Goal: Information Seeking & Learning: Learn about a topic

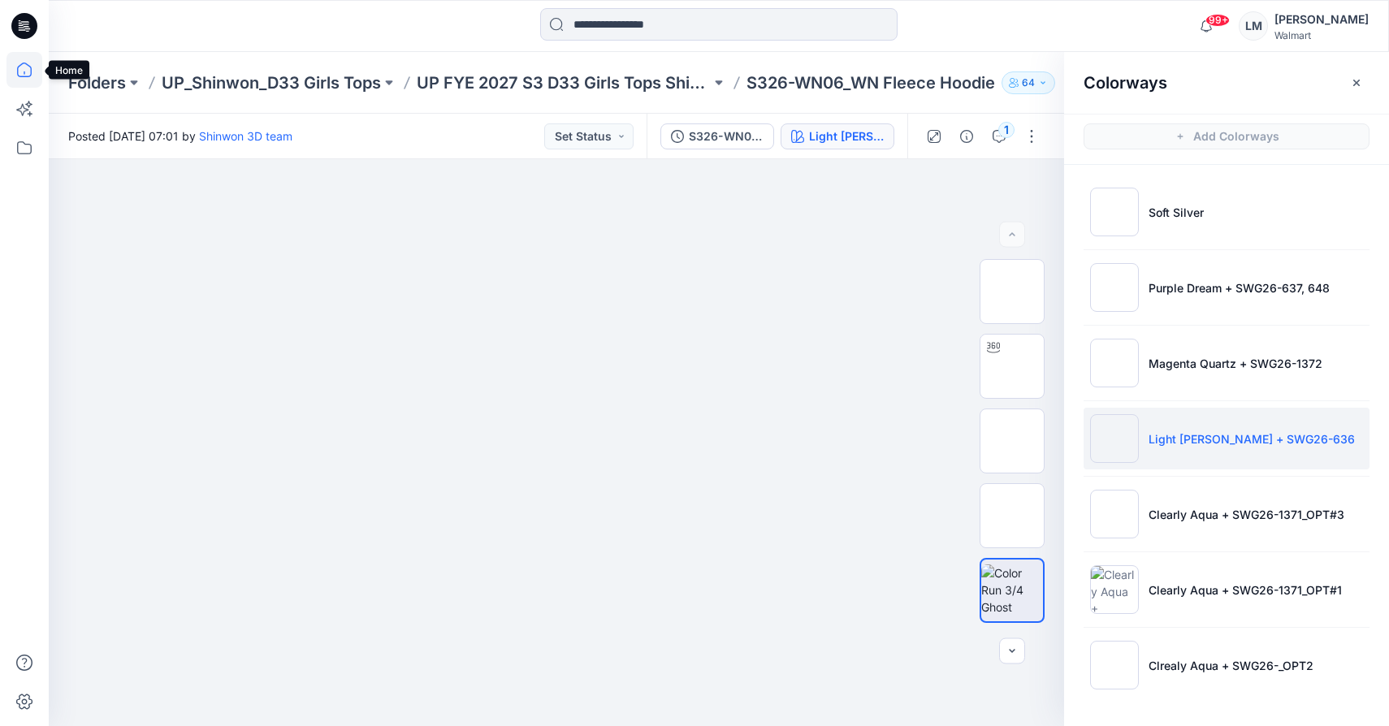
click at [20, 76] on icon at bounding box center [24, 70] width 15 height 15
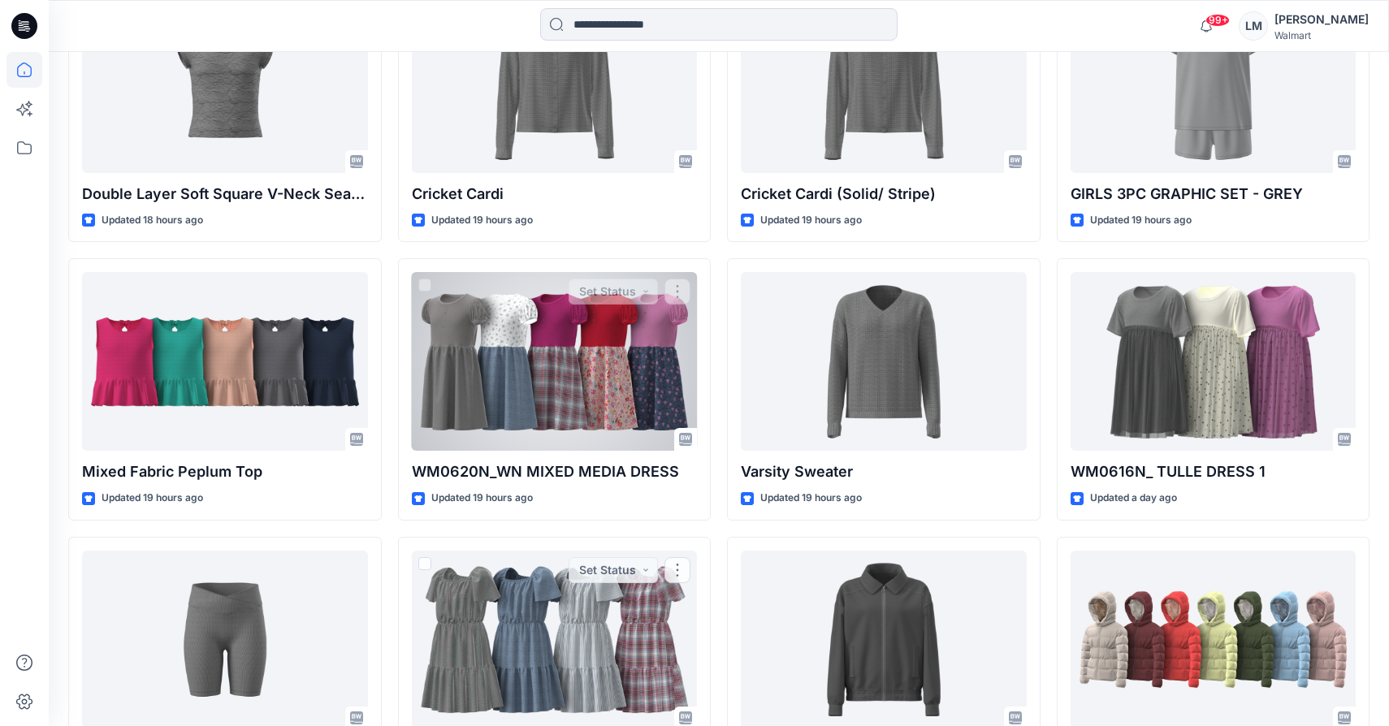
scroll to position [4735, 0]
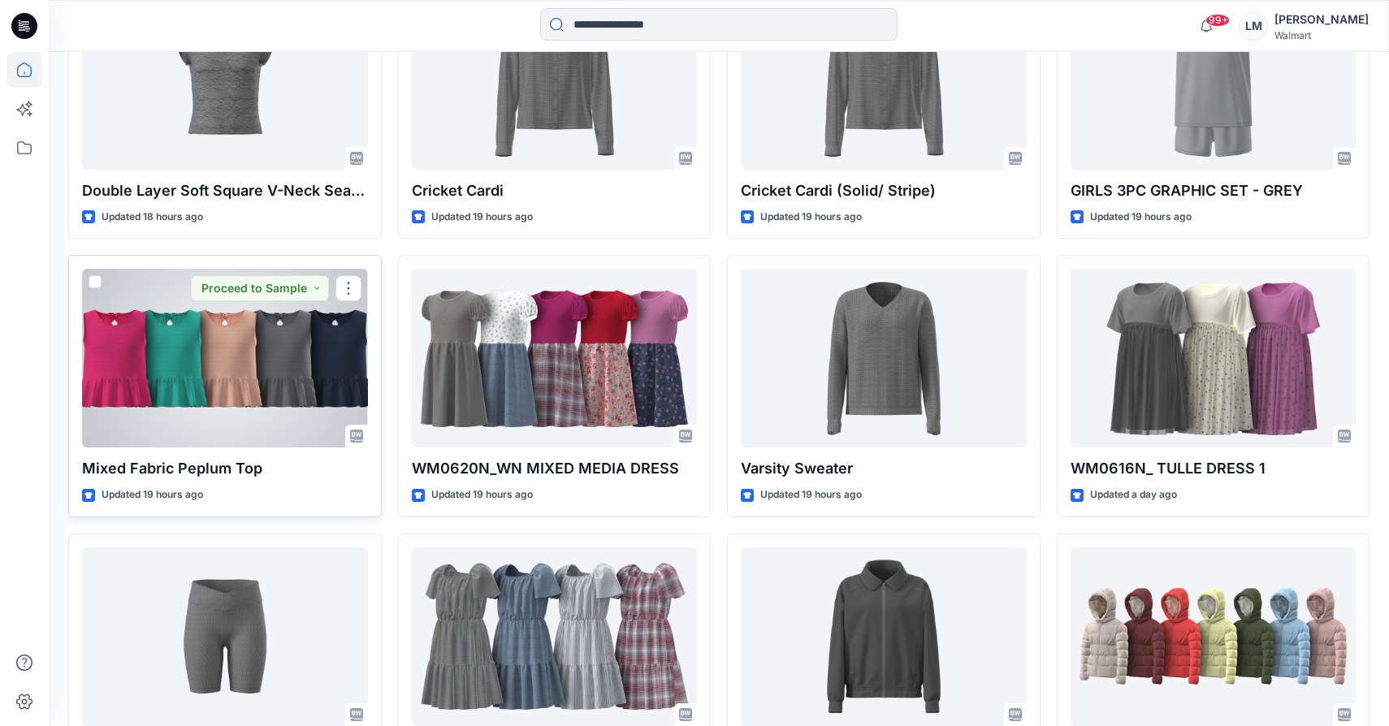
click at [305, 366] on div at bounding box center [225, 358] width 286 height 179
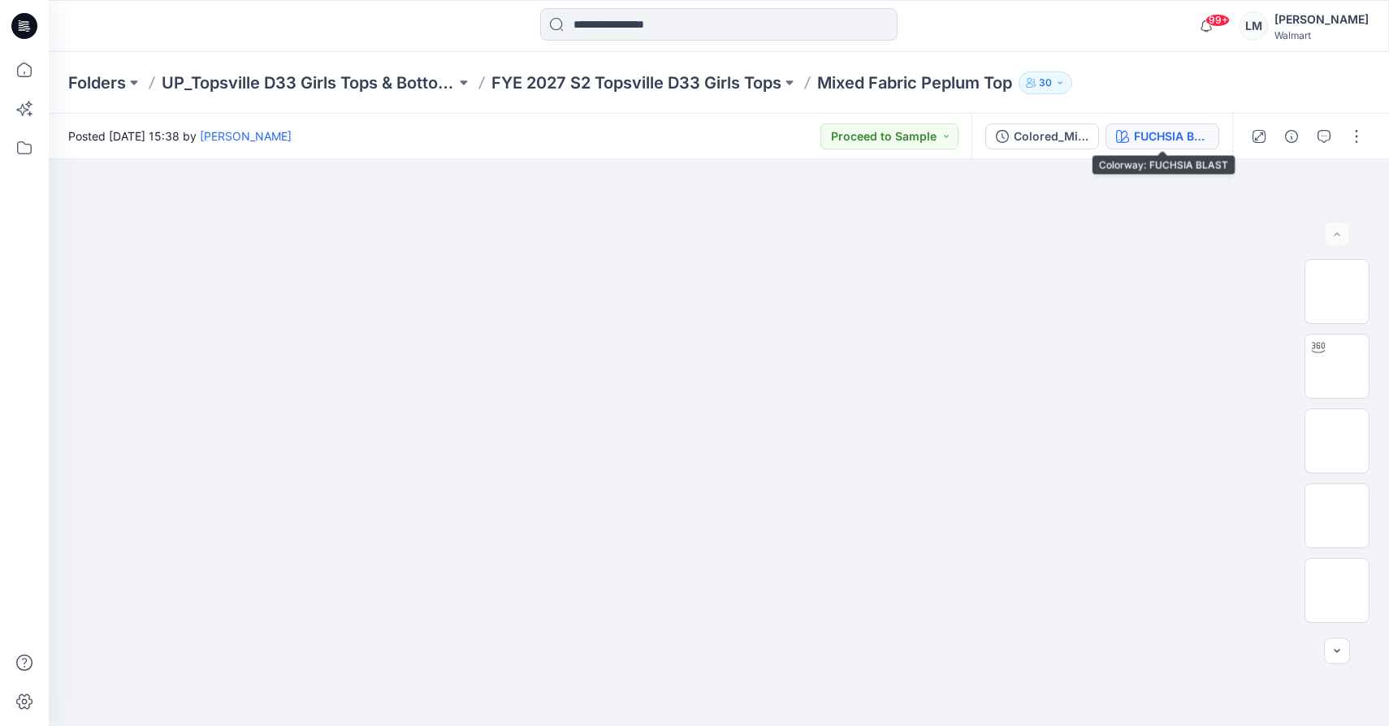
click at [1155, 135] on div "FUCHSIA BLAST" at bounding box center [1171, 137] width 75 height 18
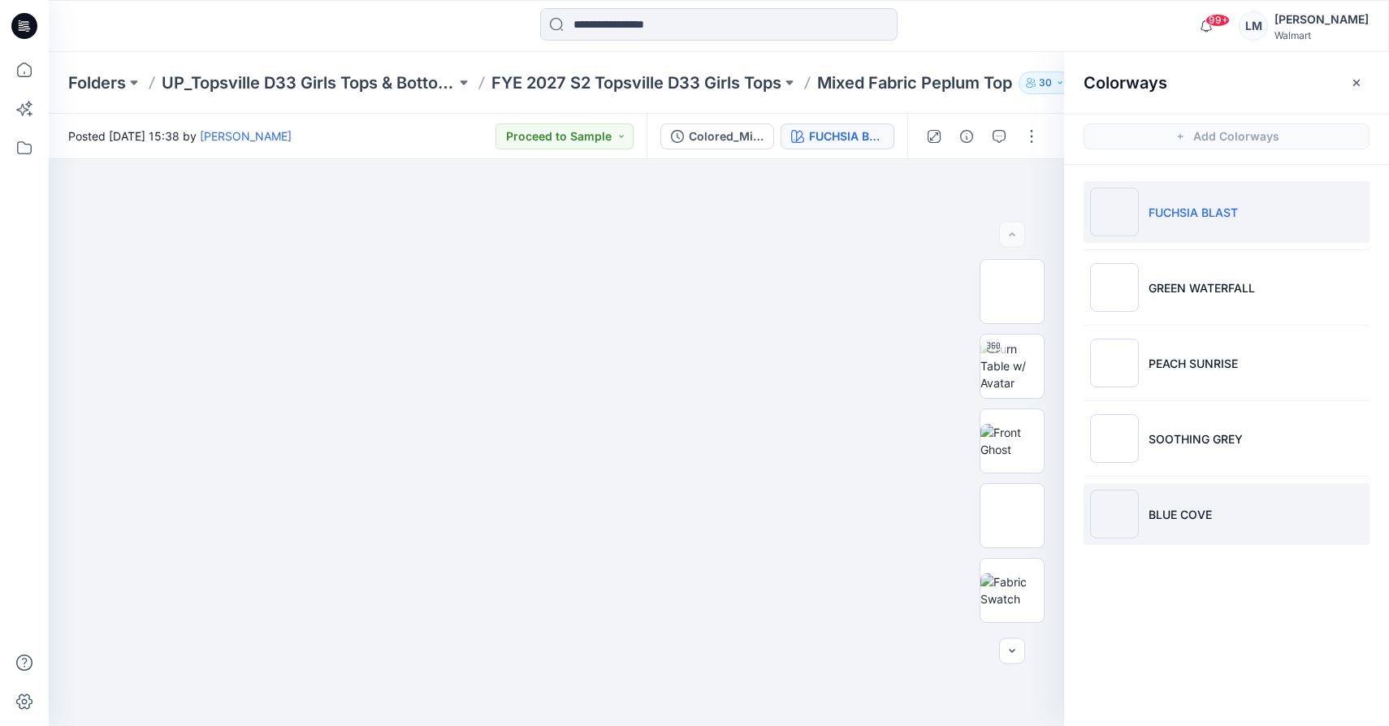
click at [1117, 522] on img at bounding box center [1114, 514] width 49 height 49
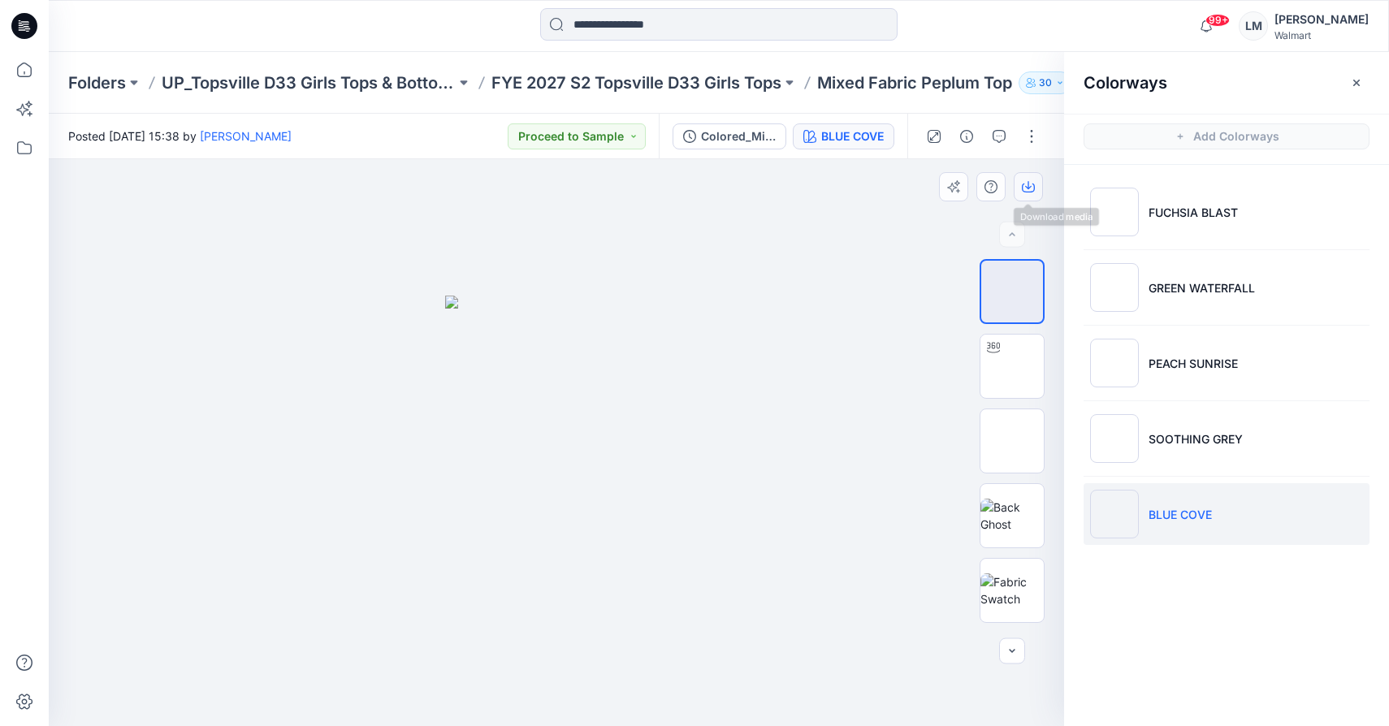
click at [1028, 184] on icon "button" at bounding box center [1028, 185] width 6 height 8
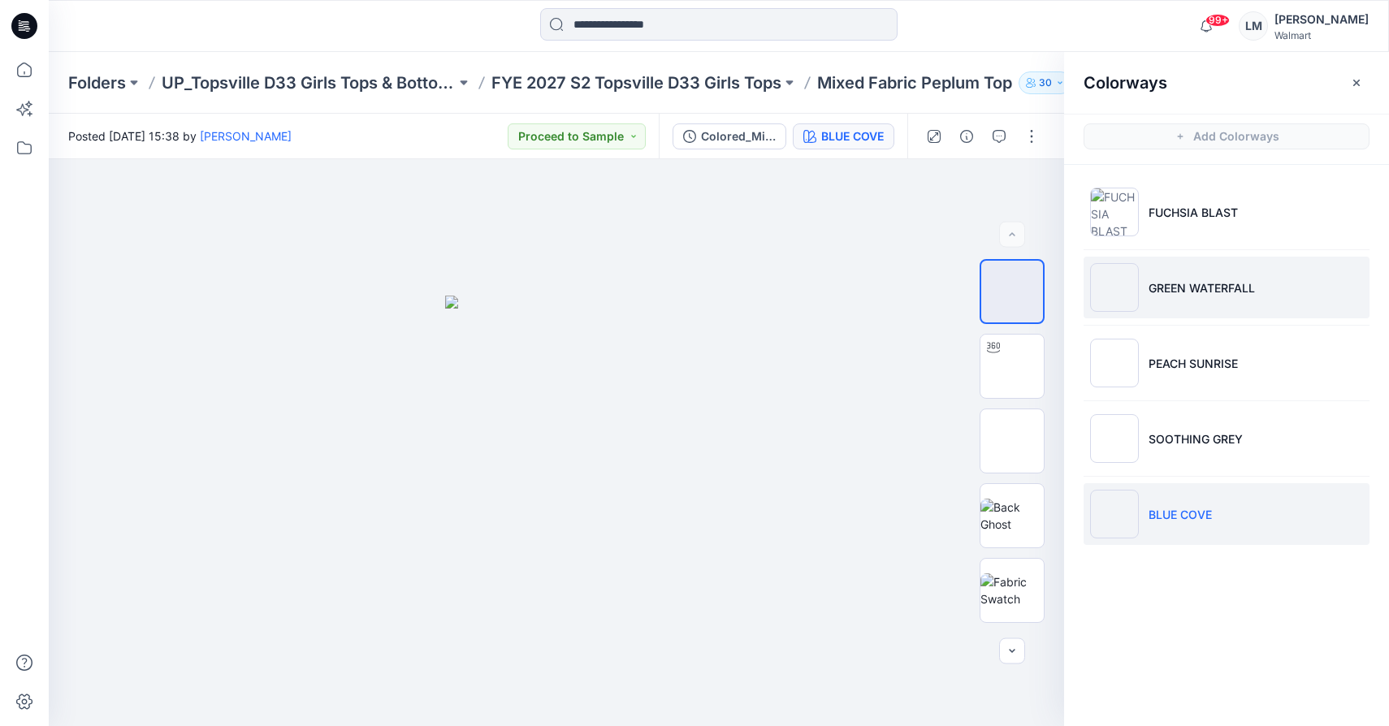
click at [1194, 292] on p "GREEN WATERFALL" at bounding box center [1202, 287] width 106 height 17
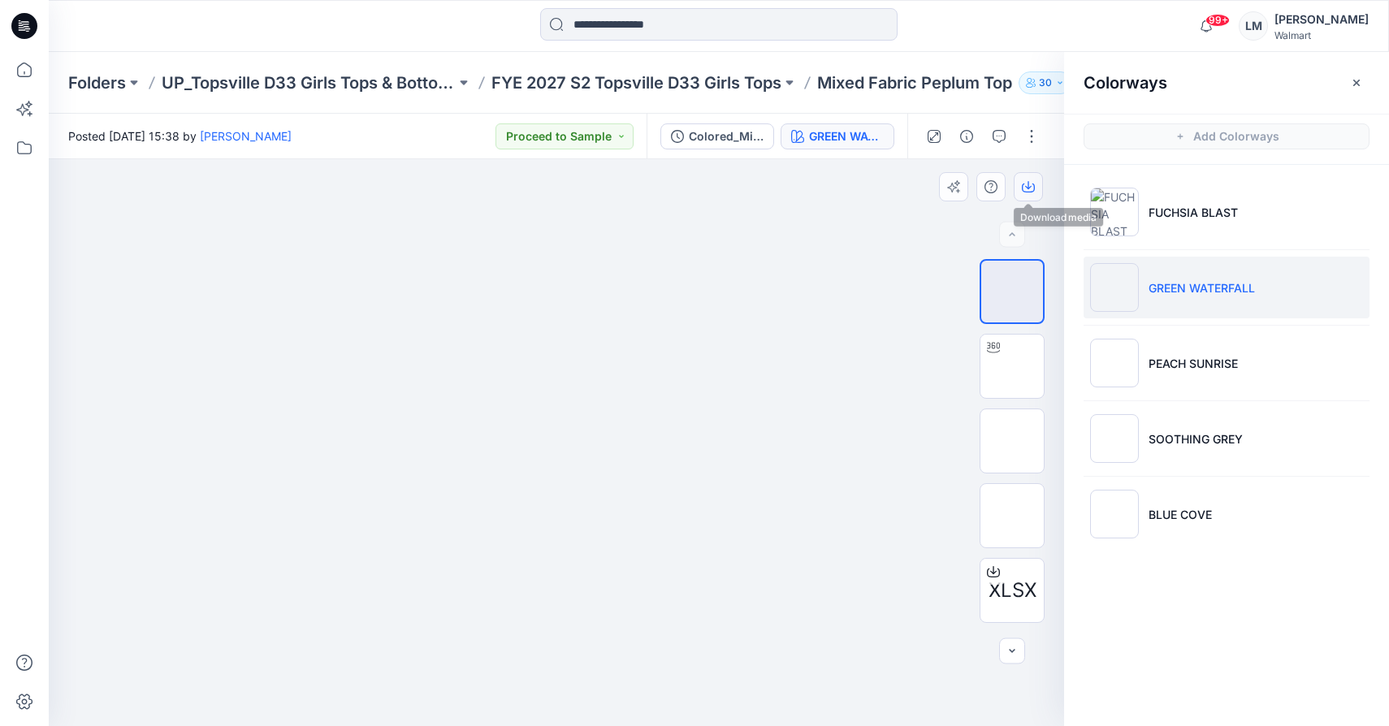
click at [1028, 187] on icon "button" at bounding box center [1028, 185] width 6 height 8
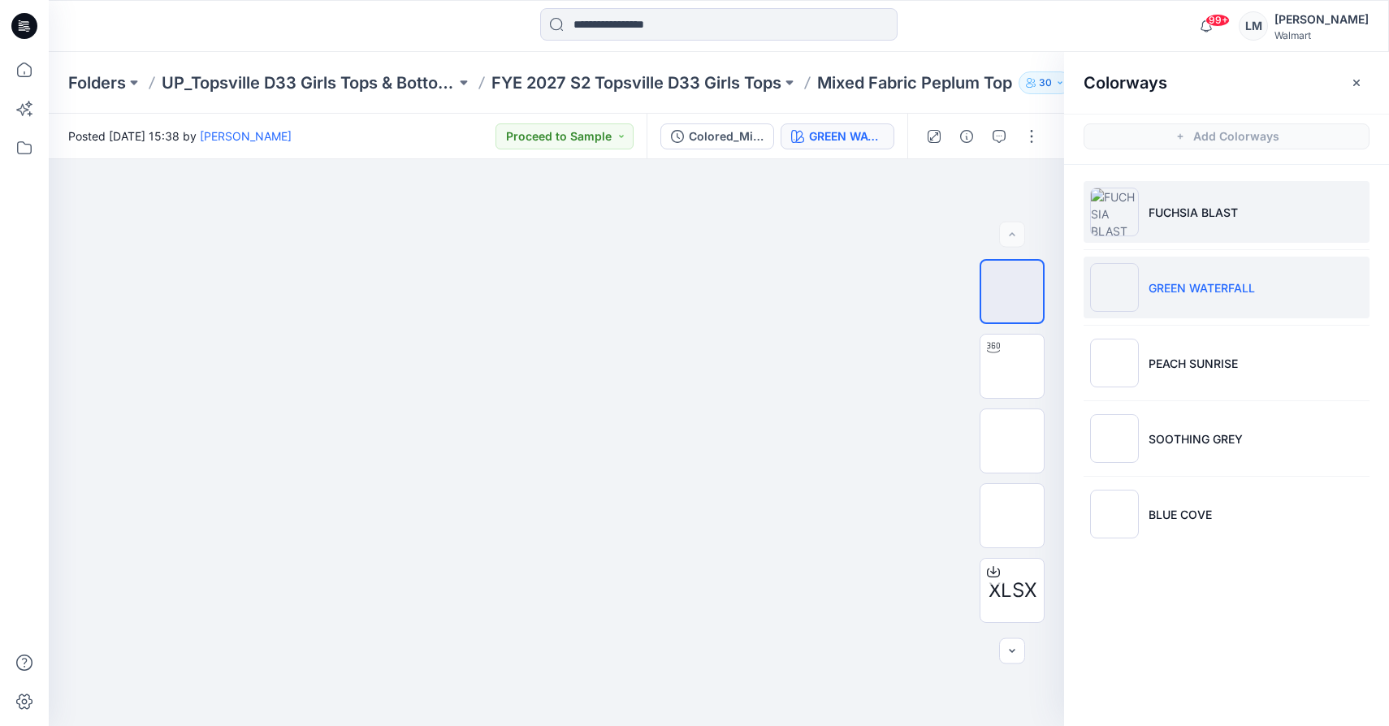
click at [1350, 219] on li "FUCHSIA BLAST" at bounding box center [1227, 212] width 286 height 62
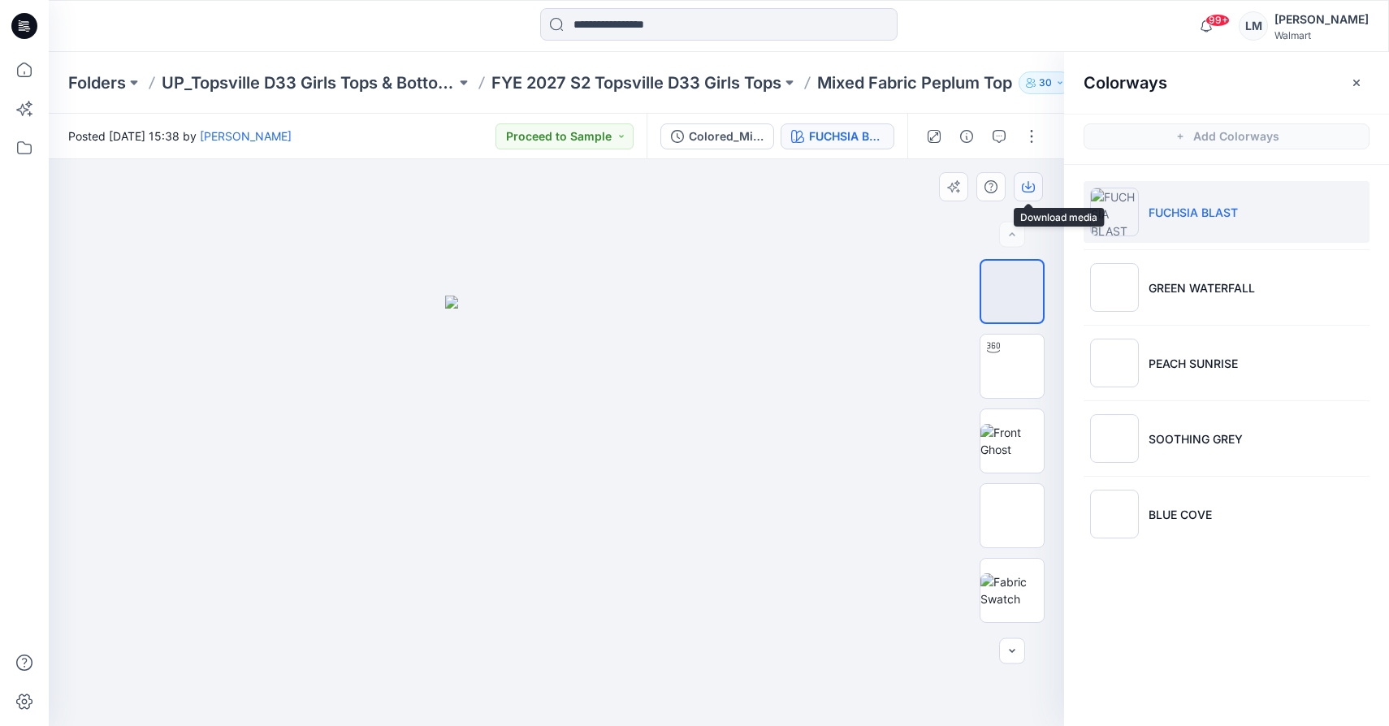
click at [1024, 184] on icon "button" at bounding box center [1028, 188] width 13 height 9
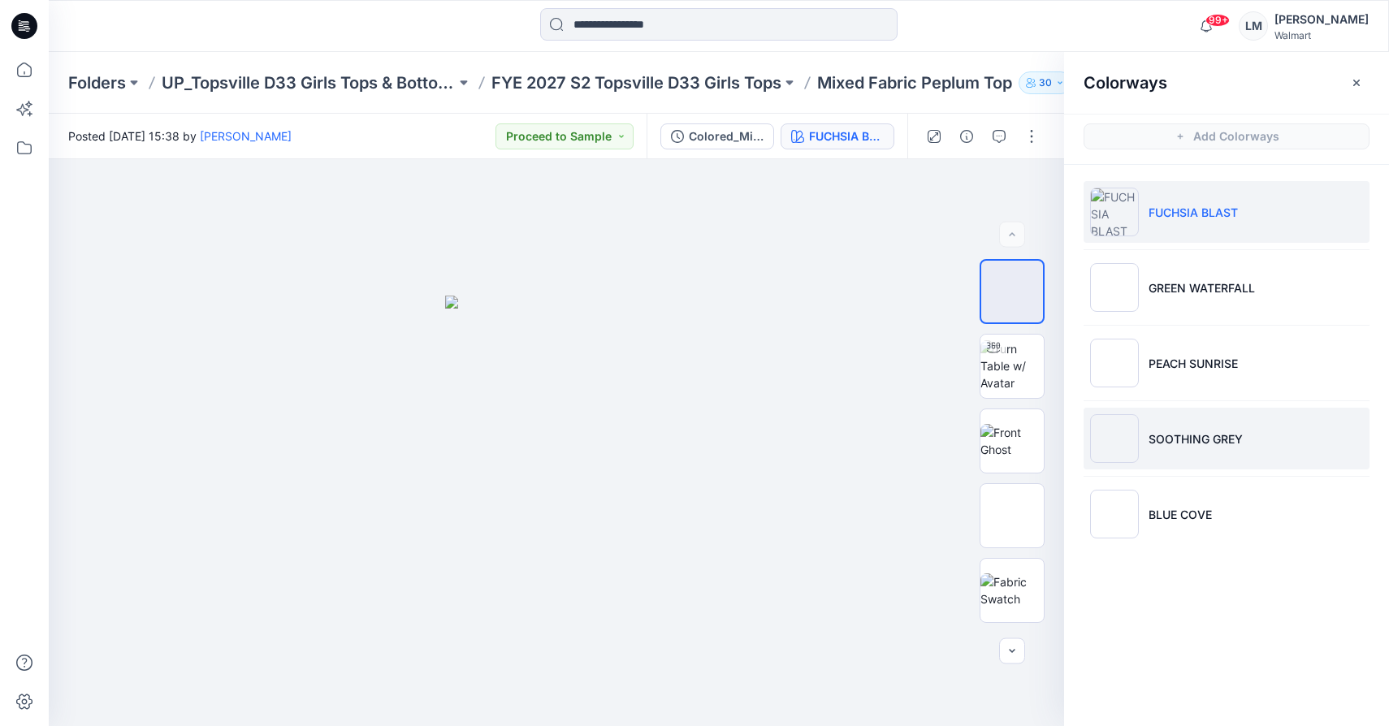
click at [1193, 435] on p "SOOTHING GREY" at bounding box center [1196, 439] width 94 height 17
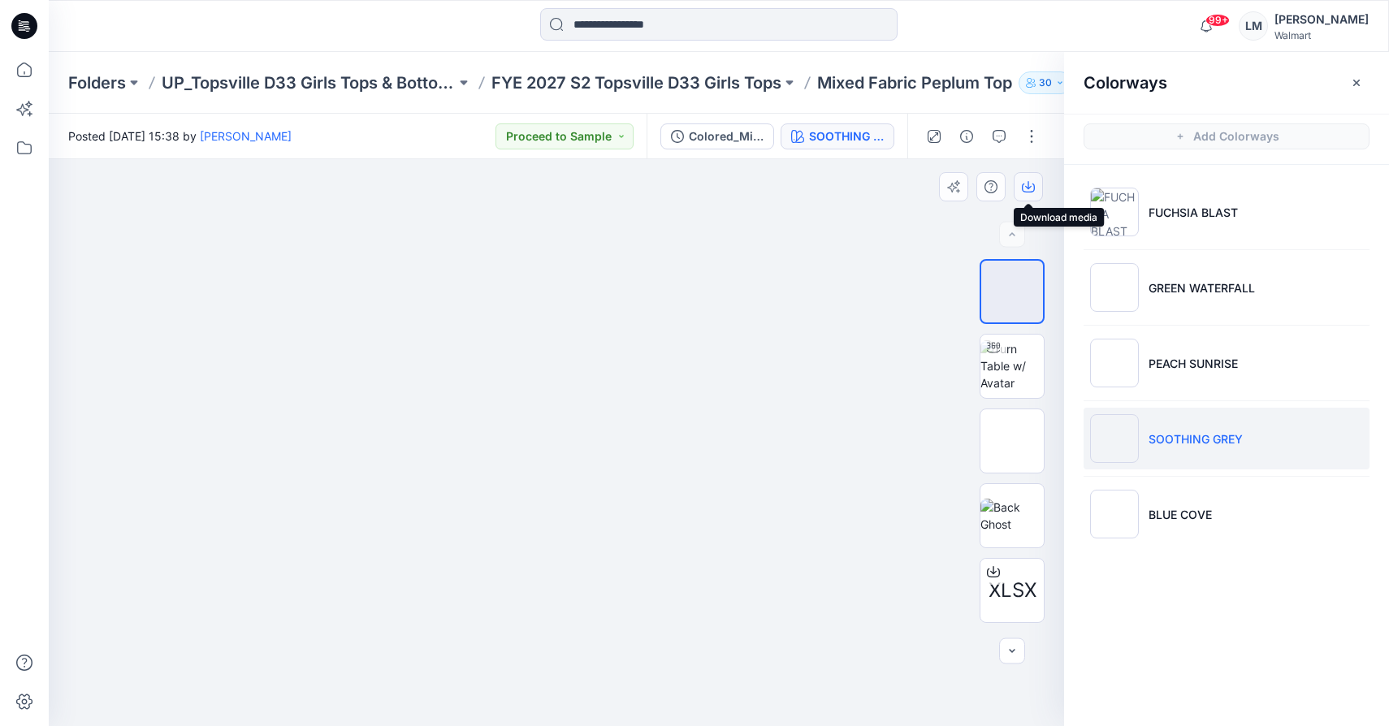
click at [1027, 193] on button "button" at bounding box center [1028, 186] width 29 height 29
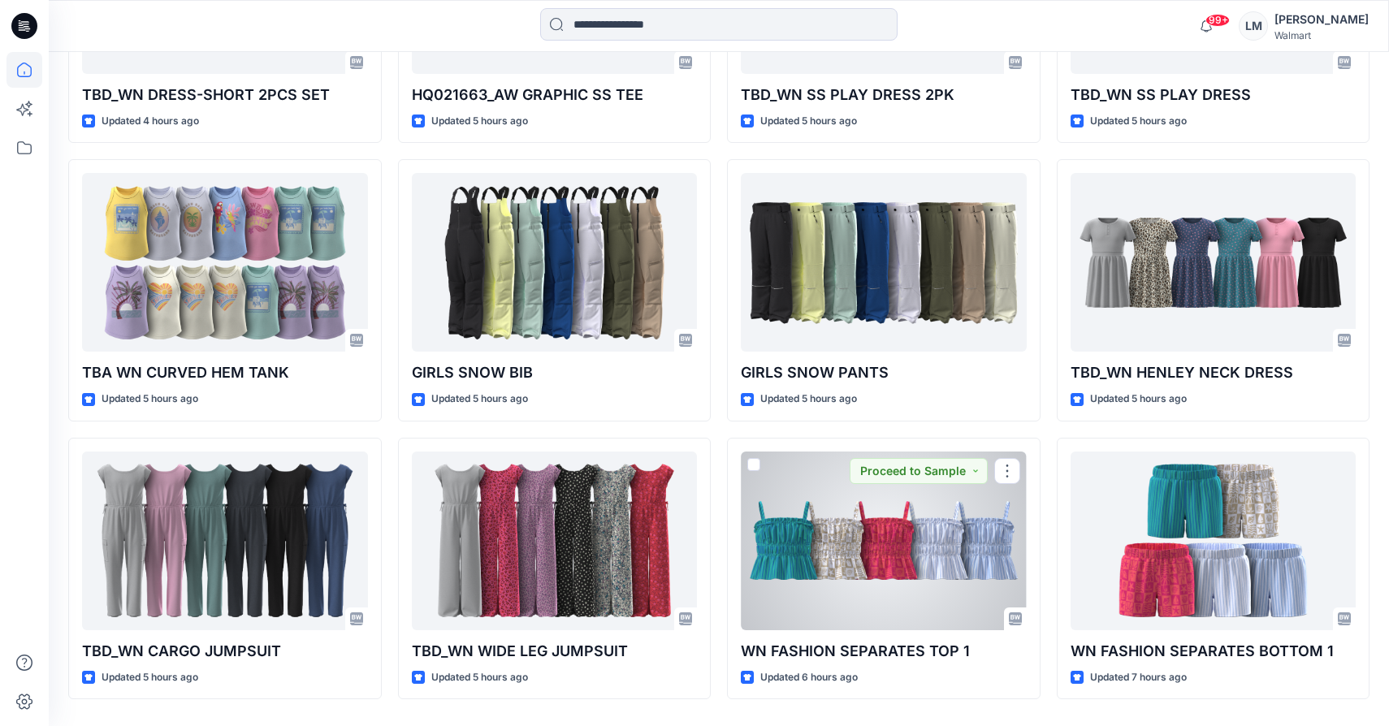
scroll to position [2378, 0]
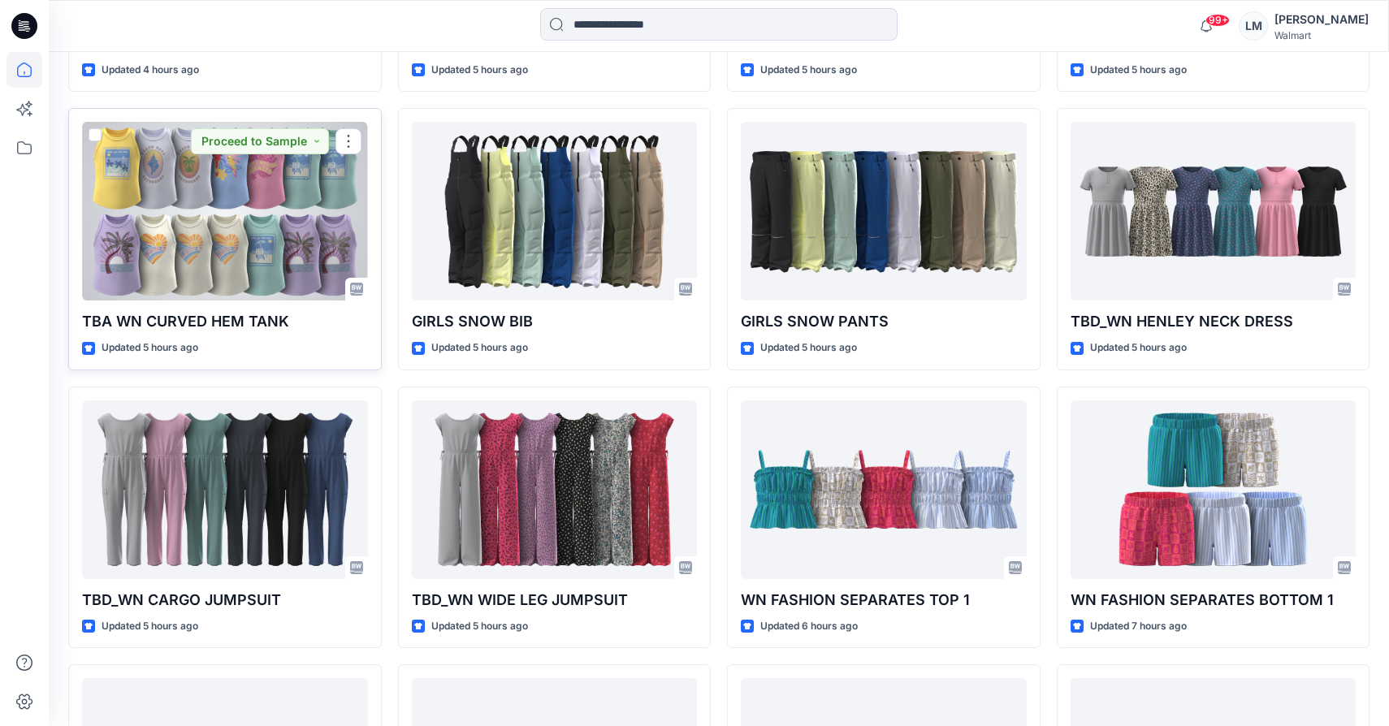
click at [221, 204] on div at bounding box center [225, 211] width 286 height 179
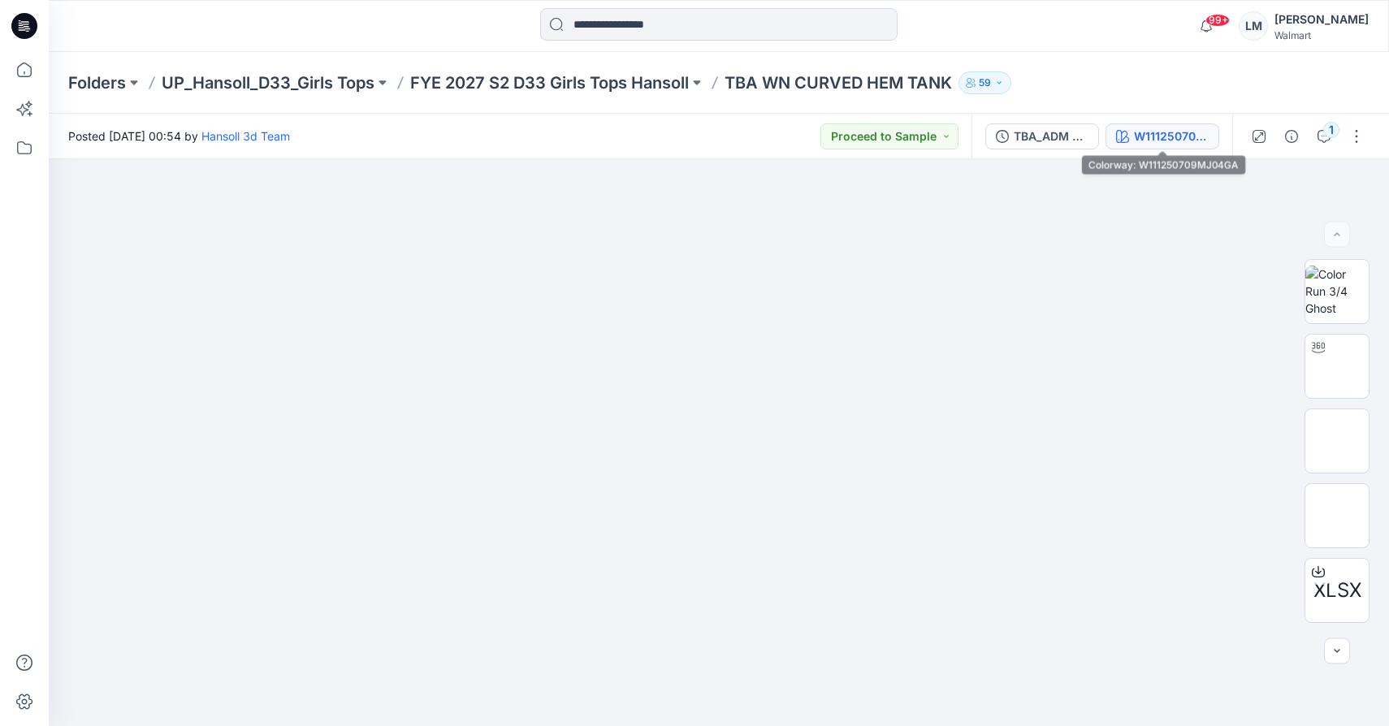
click at [1149, 141] on div "W111250709MJ04GA" at bounding box center [1171, 137] width 75 height 18
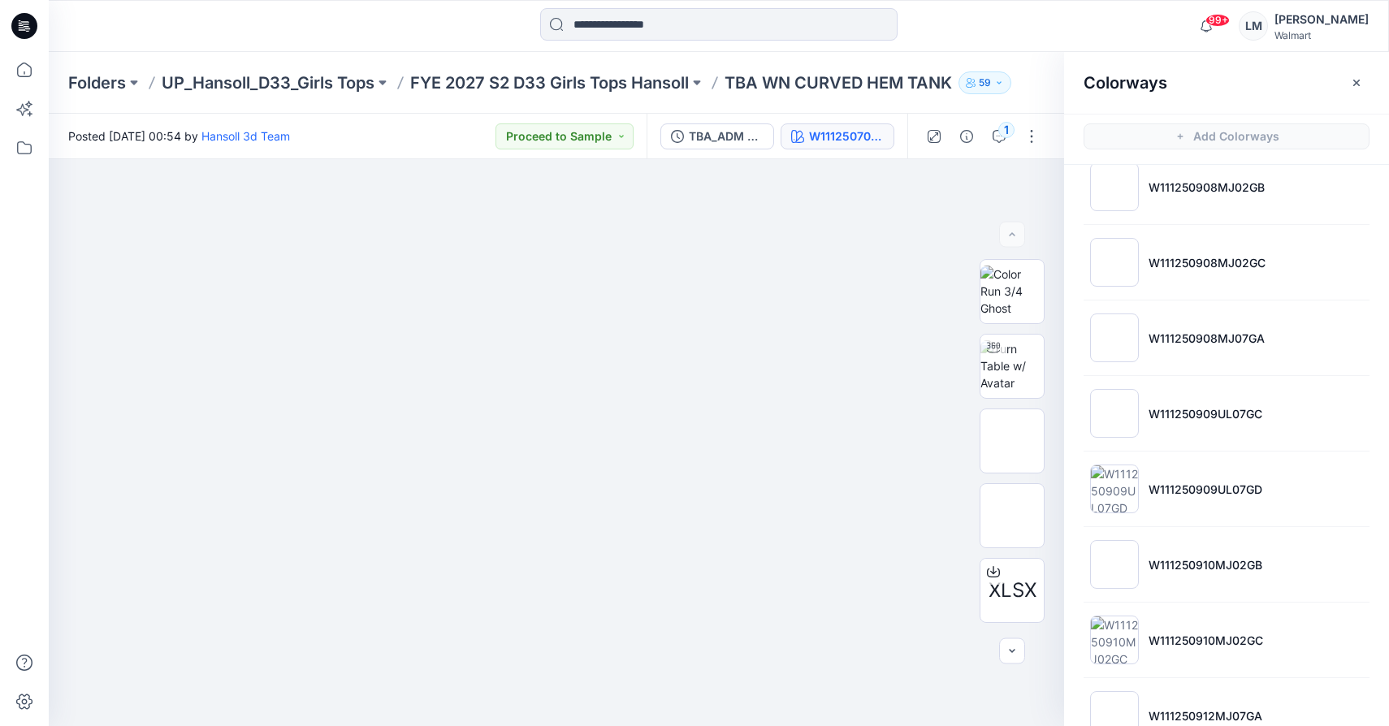
scroll to position [825, 0]
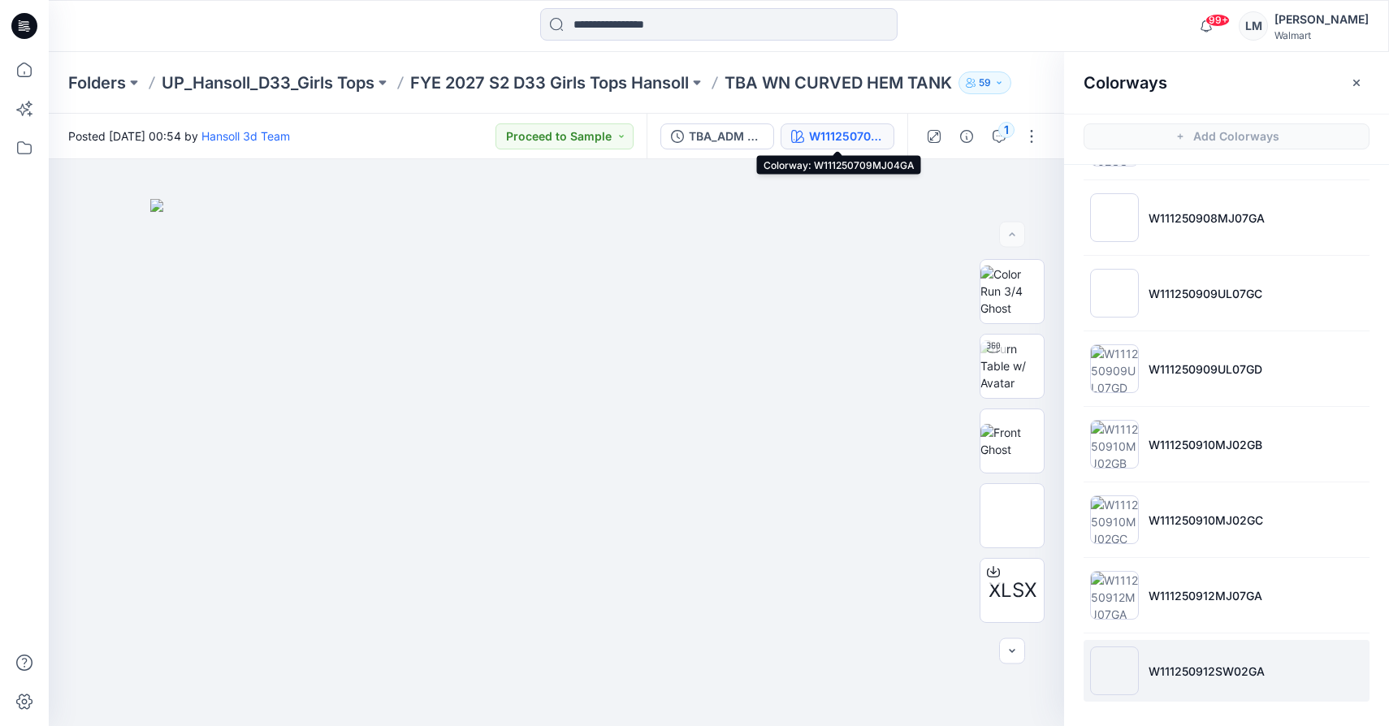
click at [1189, 686] on li "W111250912SW02GA" at bounding box center [1227, 671] width 286 height 62
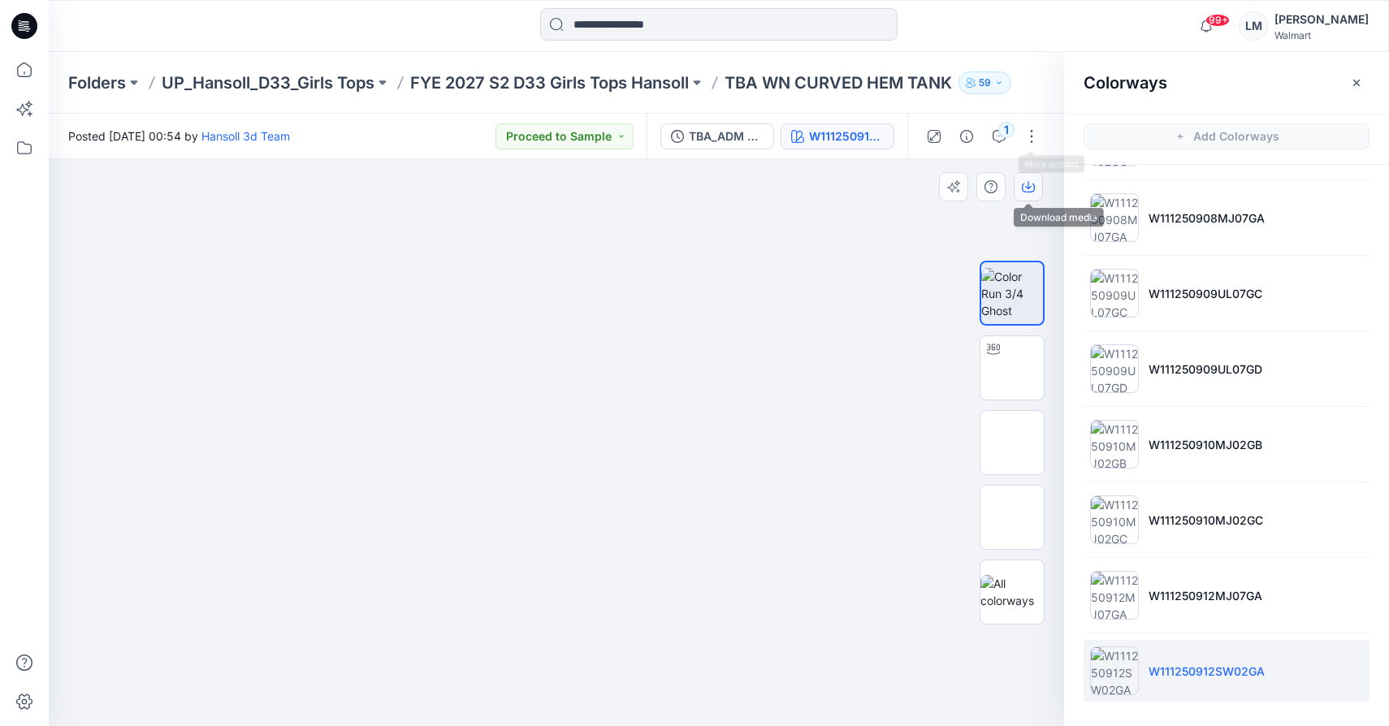
click at [1029, 188] on icon "button" at bounding box center [1028, 186] width 13 height 13
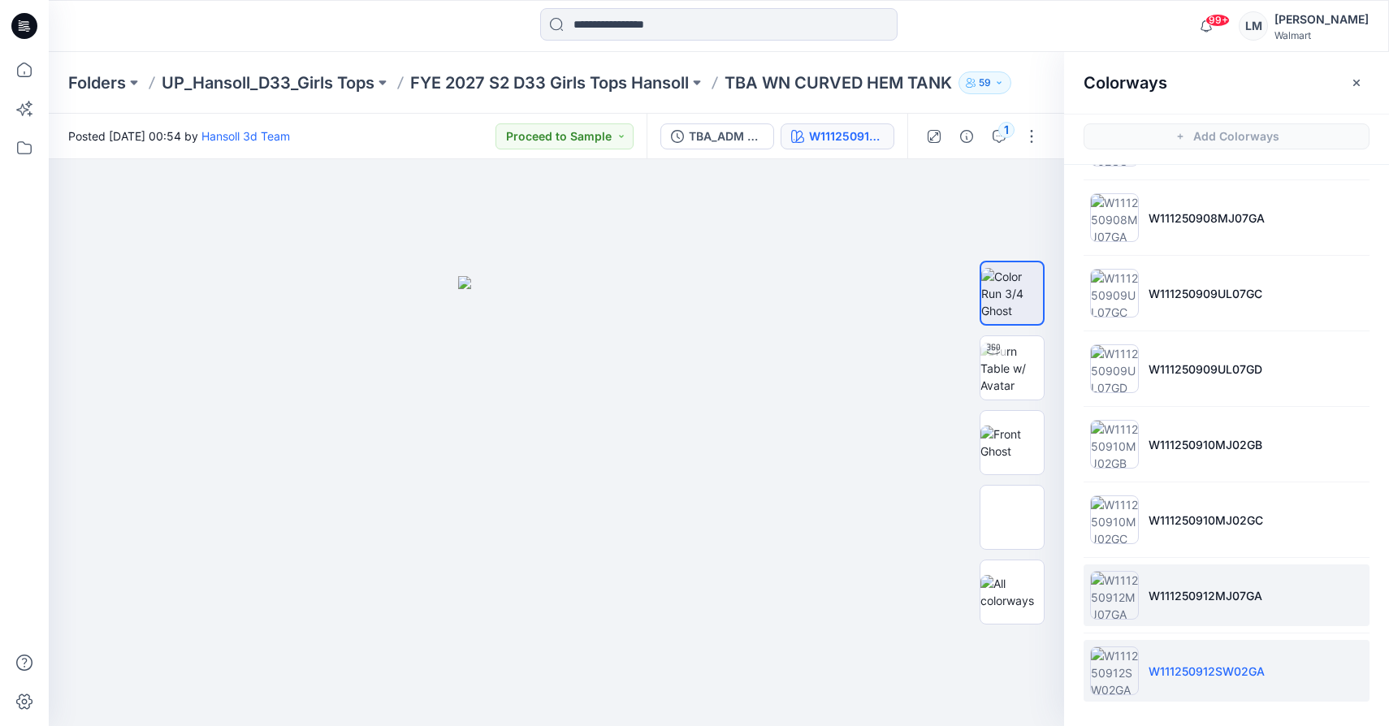
click at [1149, 594] on p "W111250912MJ07GA" at bounding box center [1206, 595] width 114 height 17
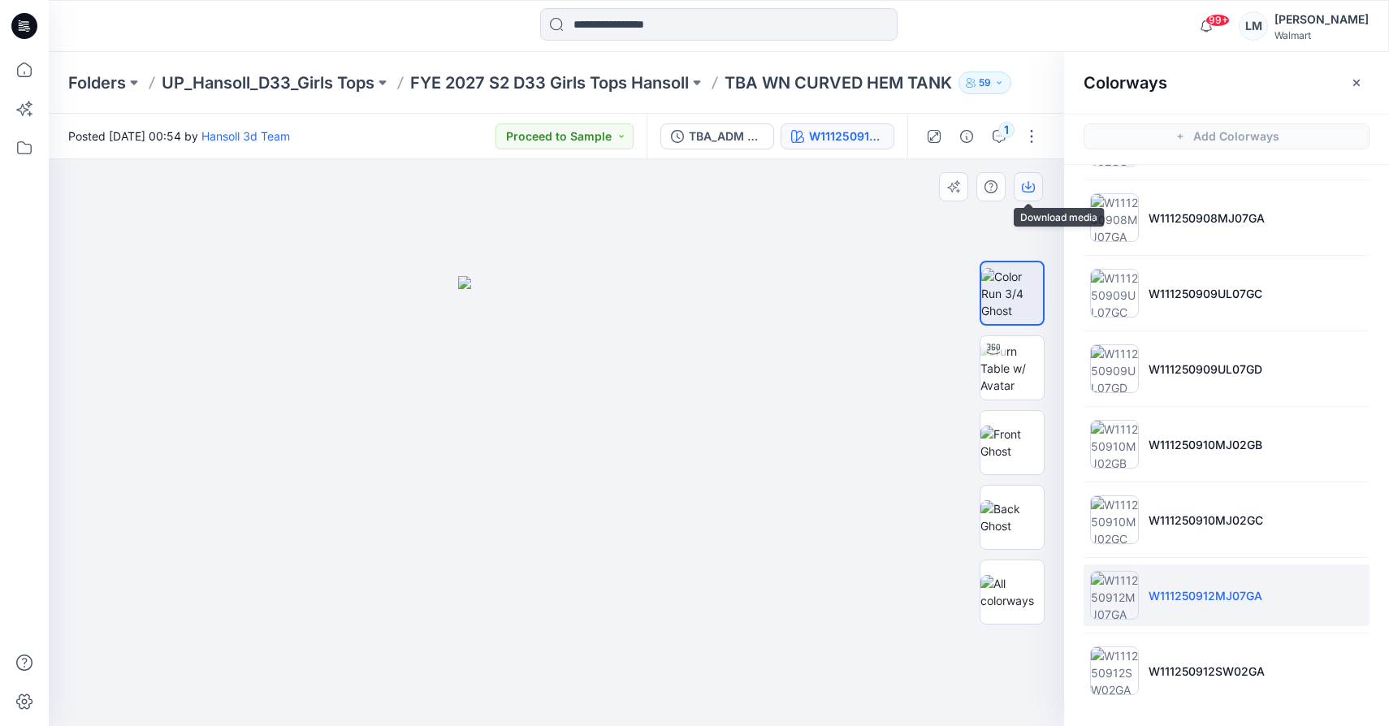
click at [1029, 186] on icon "button" at bounding box center [1028, 186] width 13 height 13
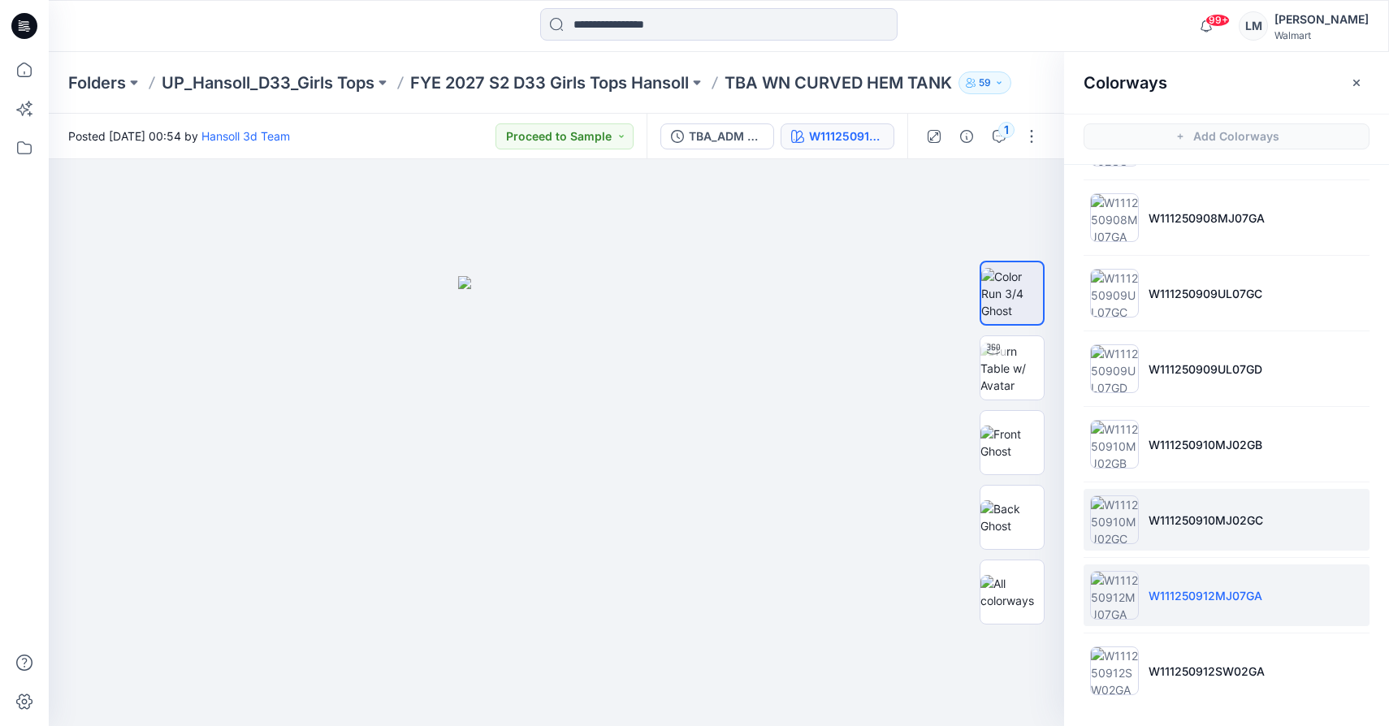
click at [1149, 520] on p "W111250910MJ02GC" at bounding box center [1206, 520] width 115 height 17
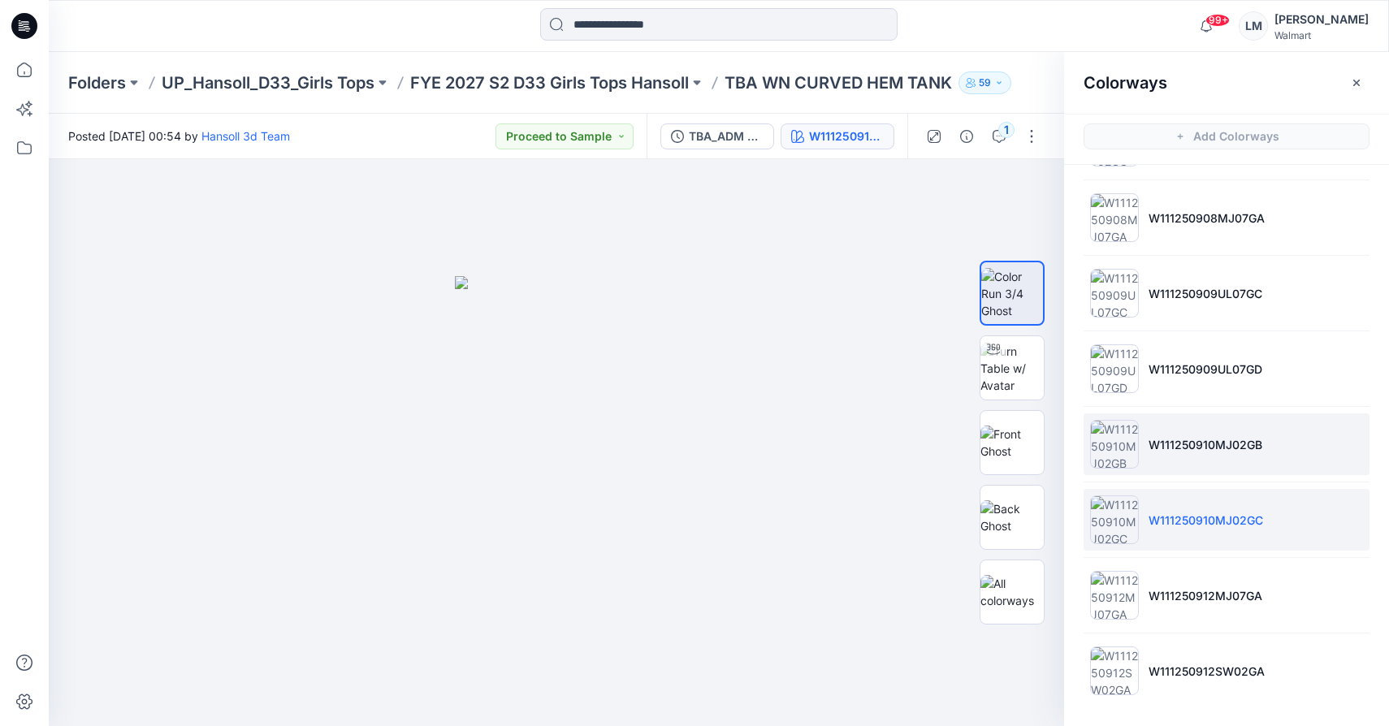
click at [1124, 462] on img at bounding box center [1114, 444] width 49 height 49
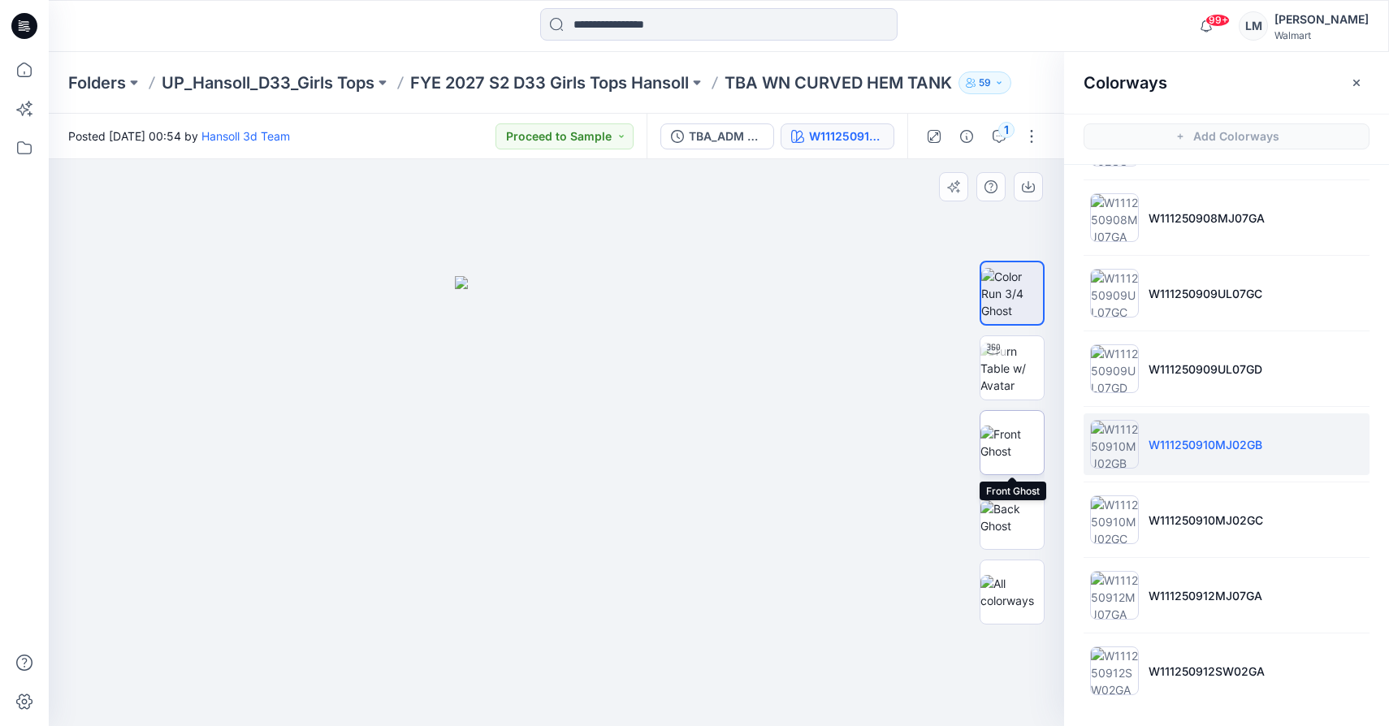
click at [1023, 439] on img at bounding box center [1011, 443] width 63 height 34
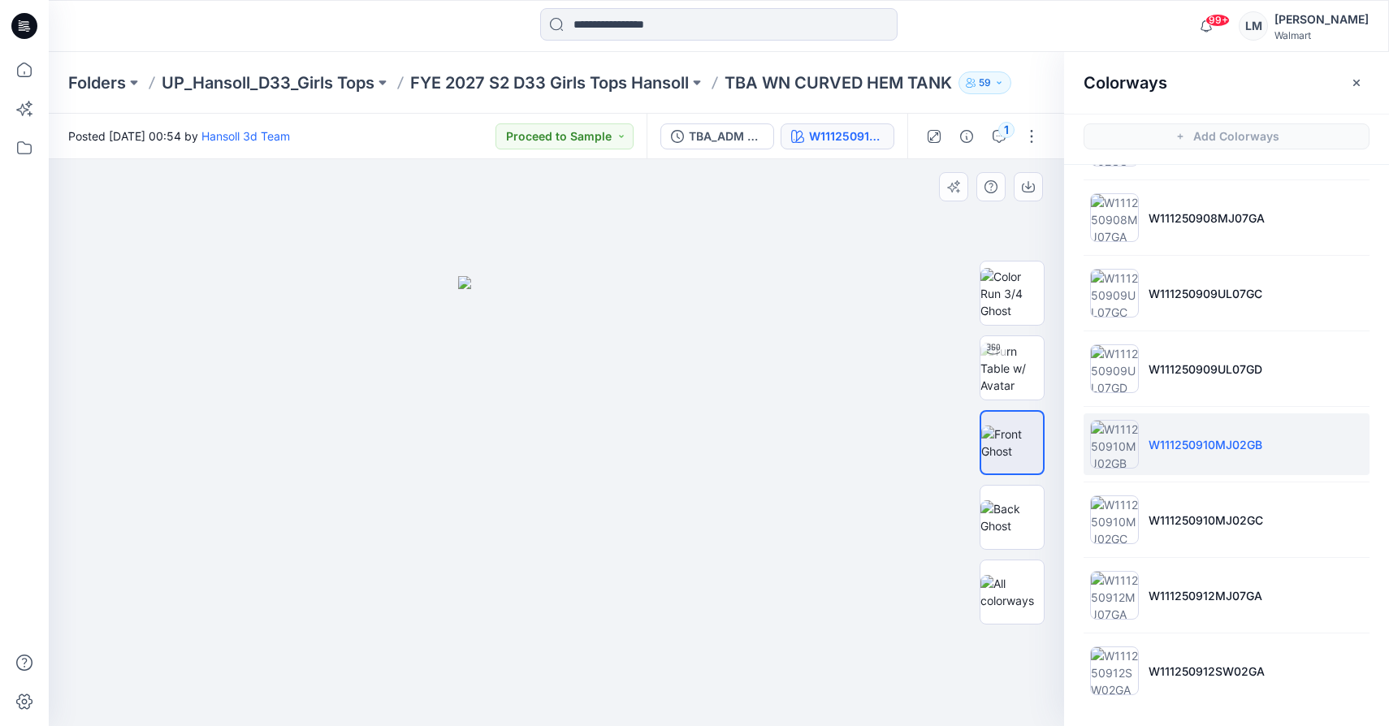
click at [591, 430] on img at bounding box center [556, 501] width 197 height 450
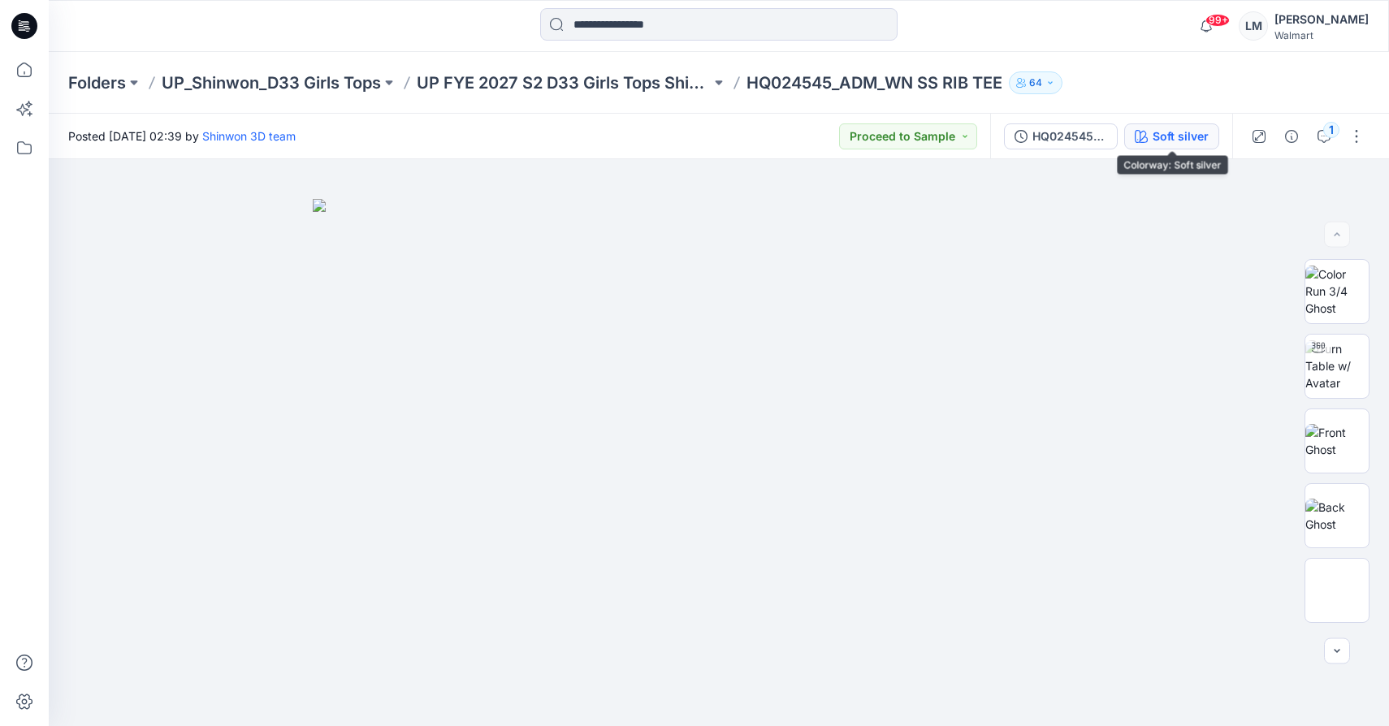
click at [1164, 132] on div "Soft silver" at bounding box center [1181, 137] width 56 height 18
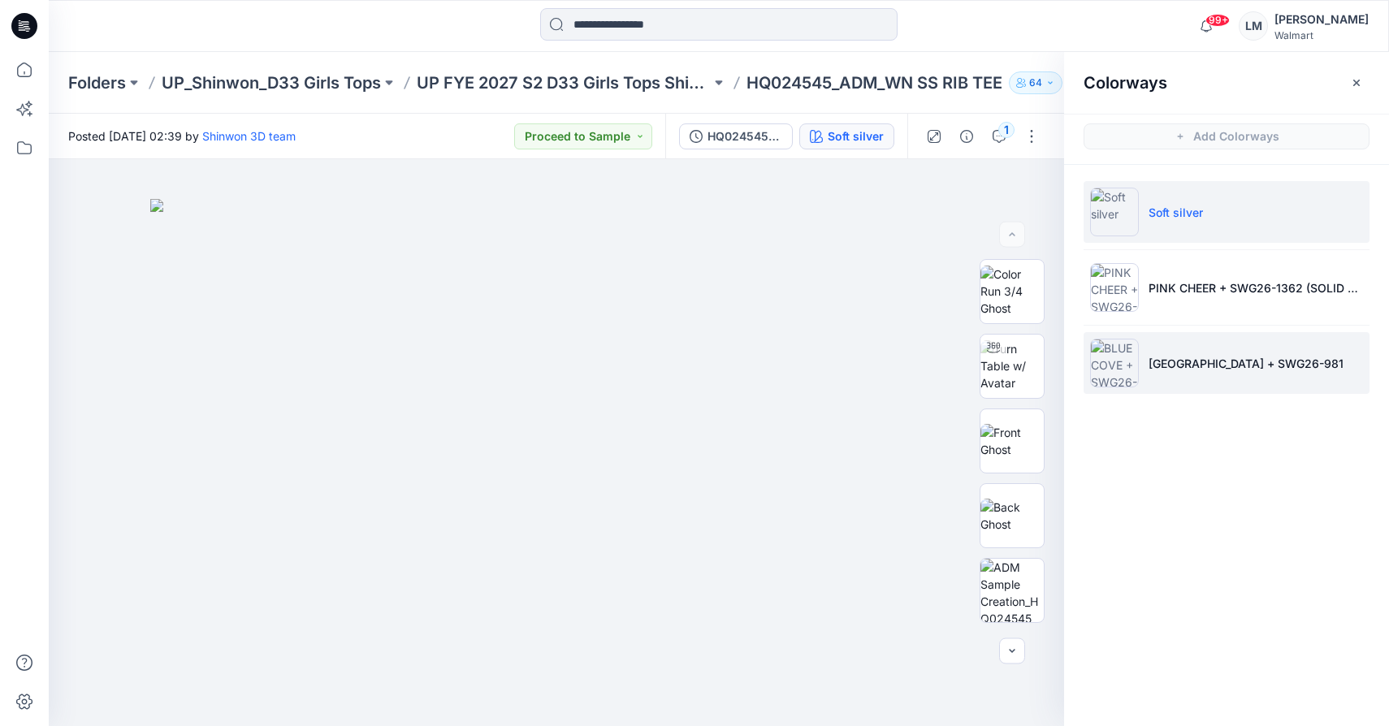
click at [1164, 361] on p "BLUE COVE + SWG26-981" at bounding box center [1246, 363] width 195 height 17
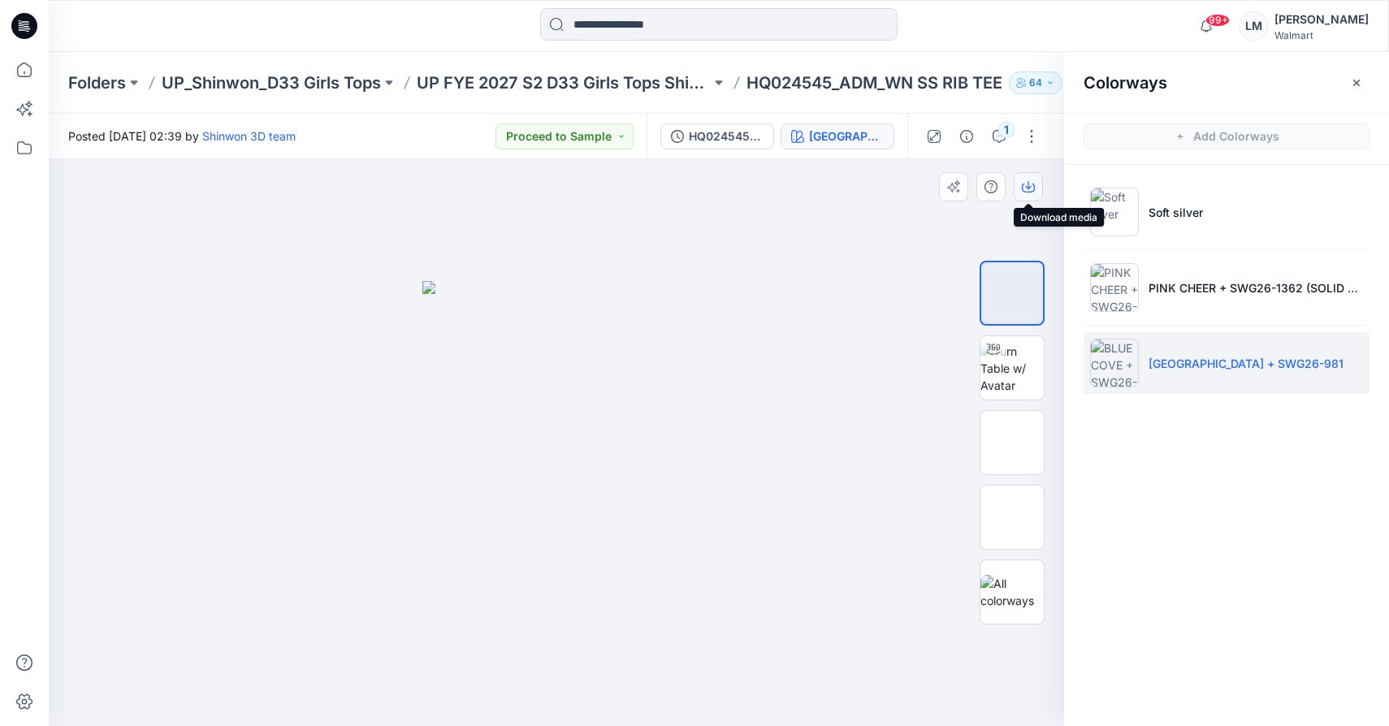
click at [1032, 188] on icon "button" at bounding box center [1028, 186] width 13 height 13
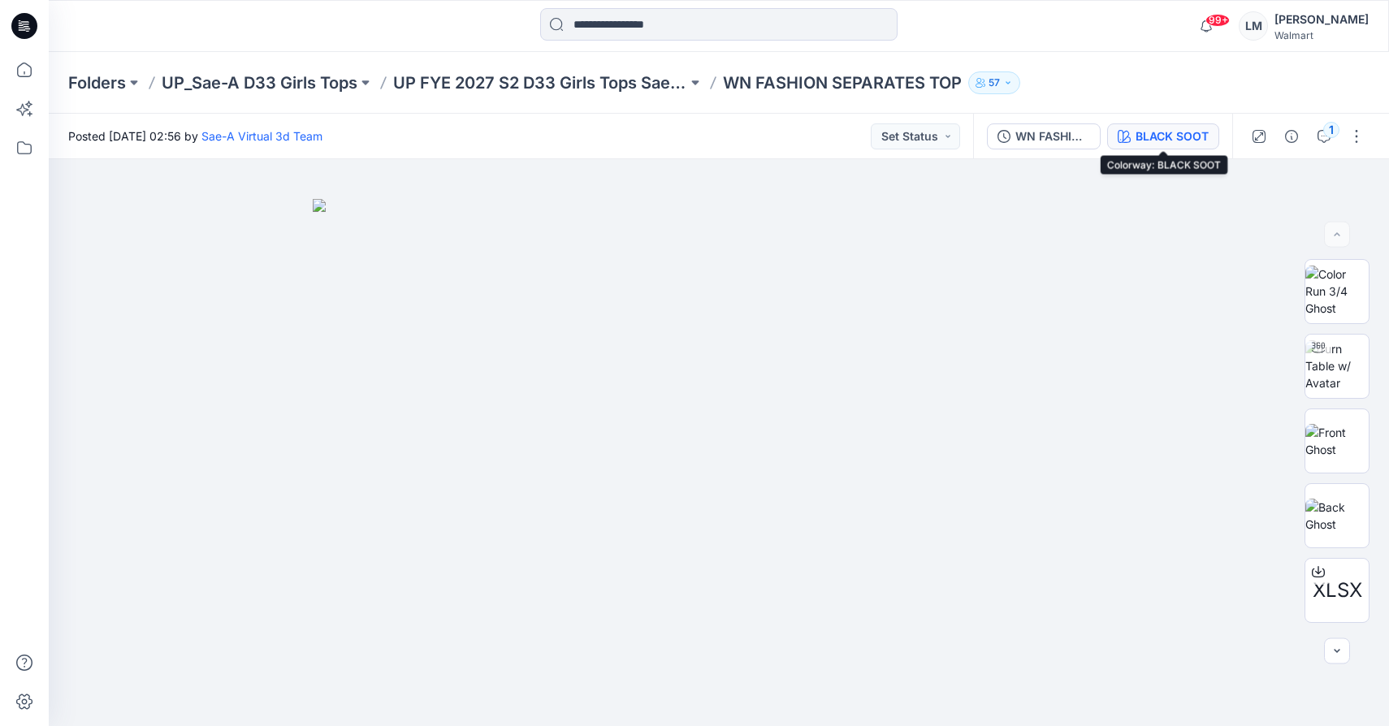
click at [1158, 141] on div "BLACK SOOT" at bounding box center [1172, 137] width 73 height 18
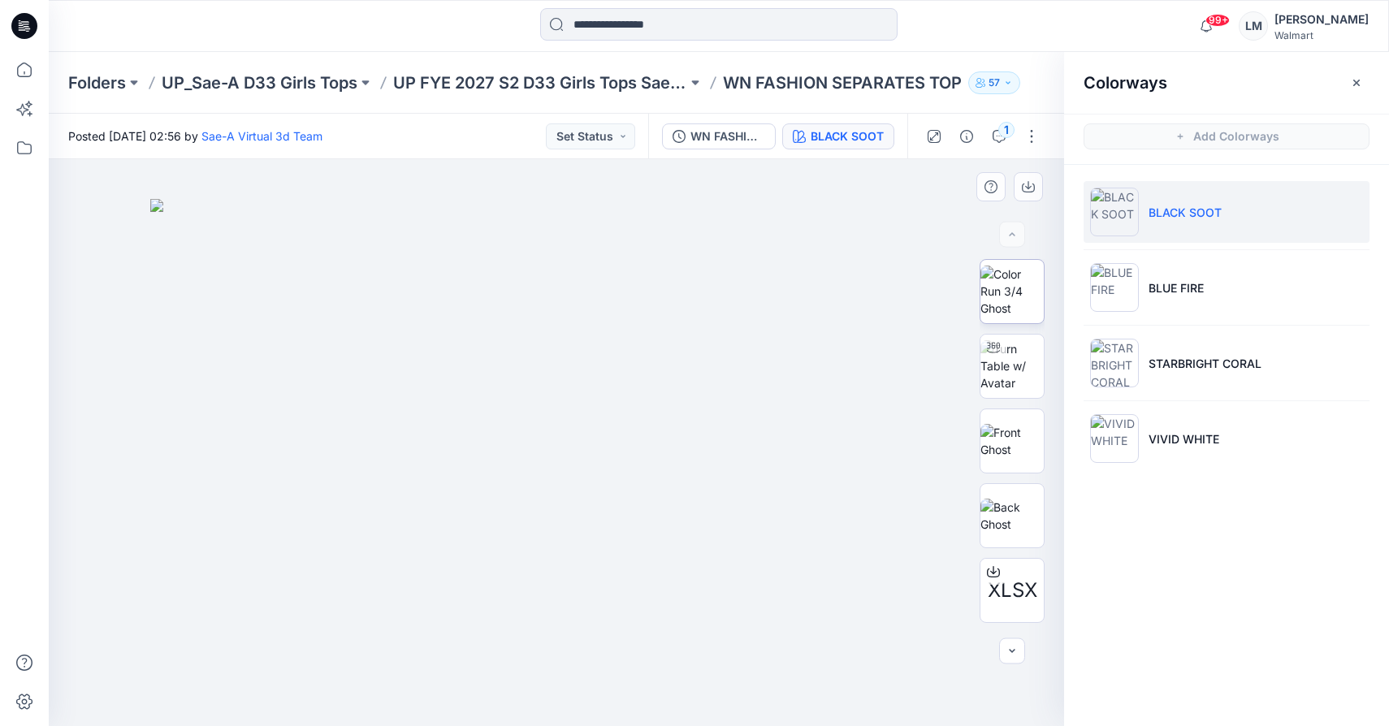
click at [1007, 295] on img at bounding box center [1011, 291] width 63 height 51
click at [1033, 191] on icon "button" at bounding box center [1028, 188] width 13 height 9
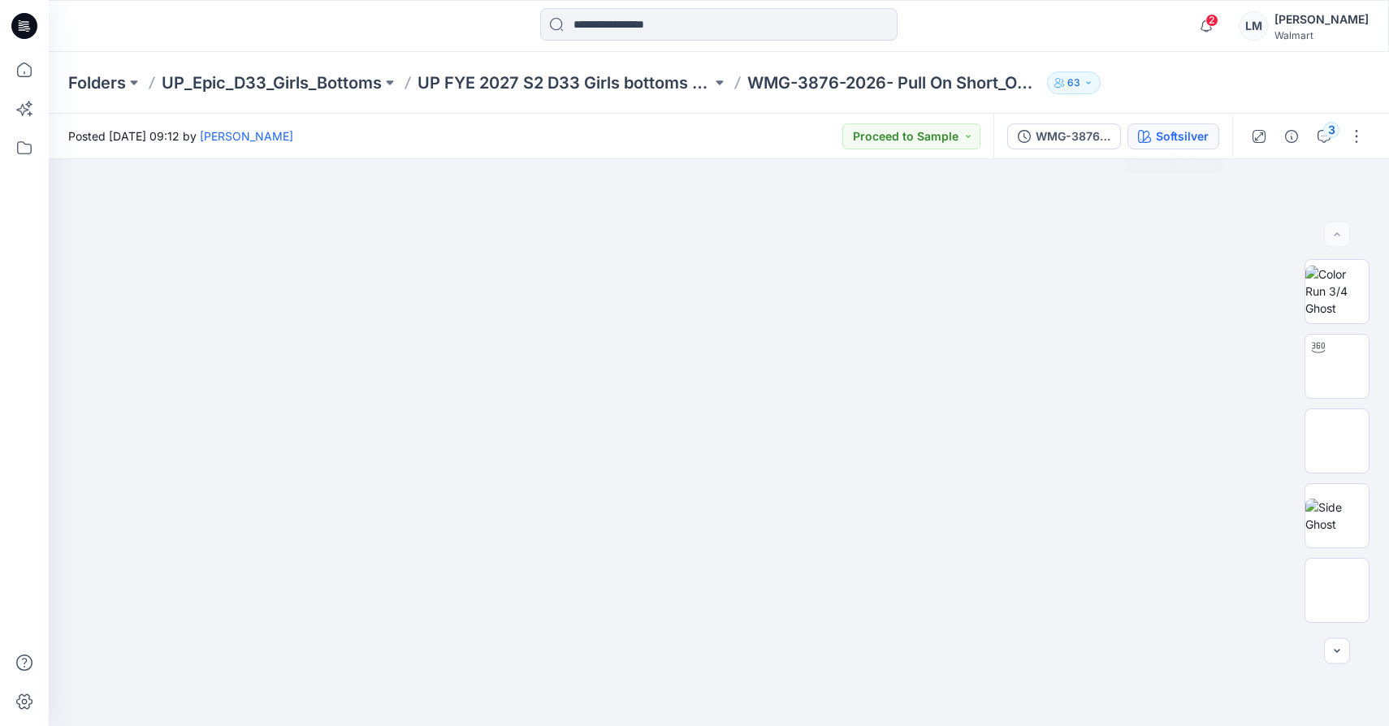
click at [1196, 133] on div "Softsilver" at bounding box center [1182, 137] width 53 height 18
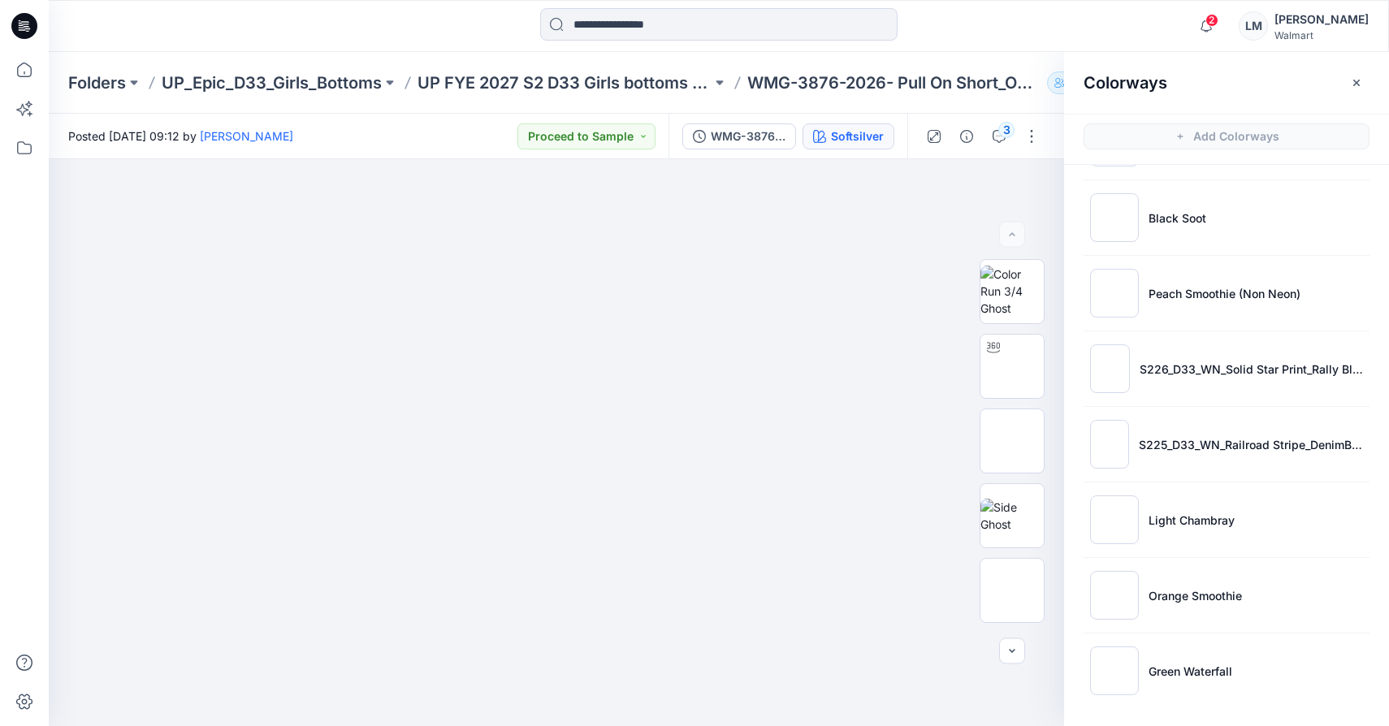
scroll to position [5, 0]
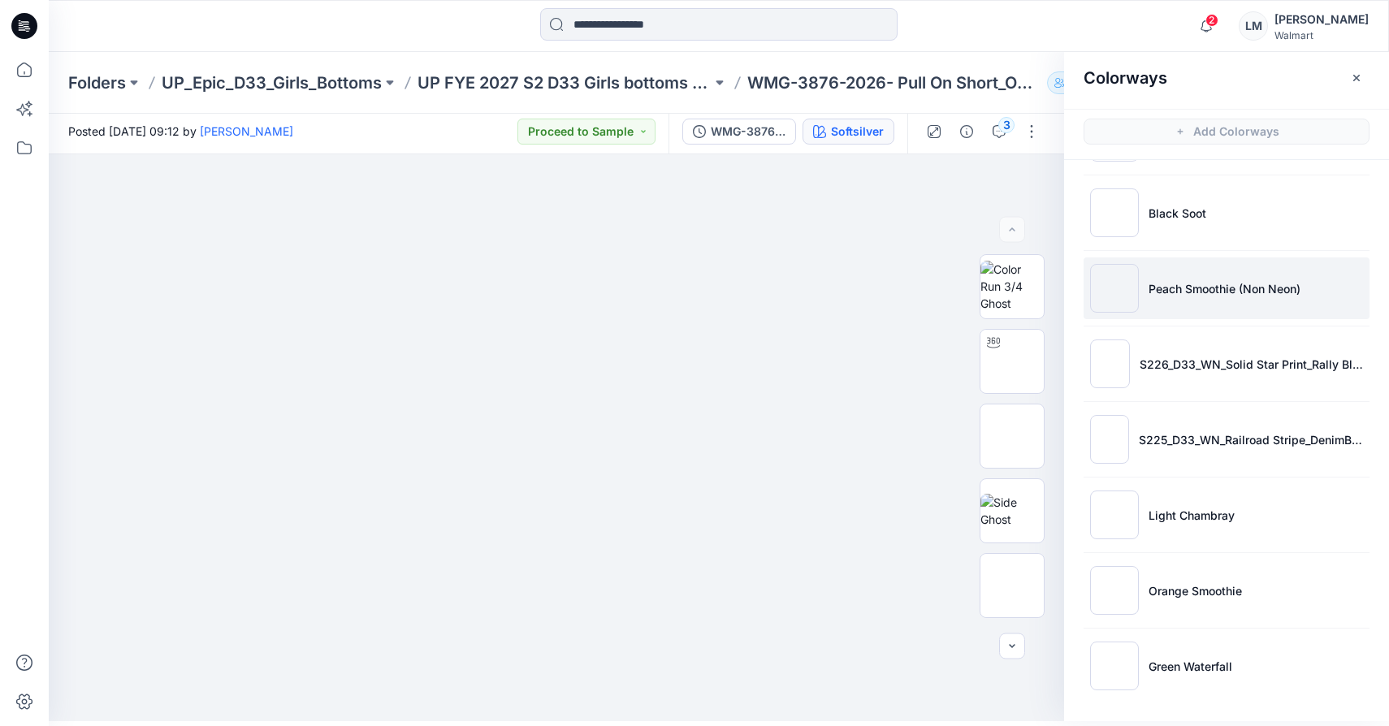
click at [1195, 284] on p "Peach Smoothie (Non Neon)" at bounding box center [1225, 288] width 152 height 17
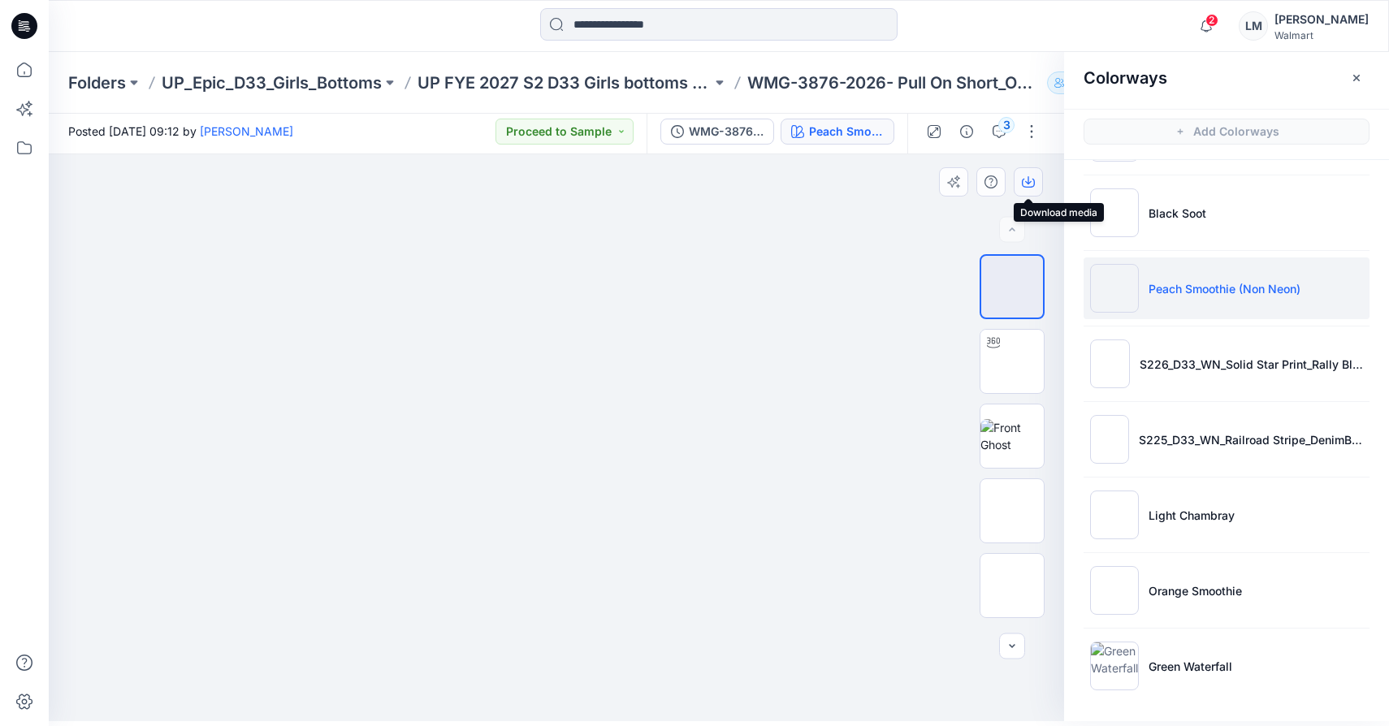
click at [1026, 176] on icon "button" at bounding box center [1028, 181] width 13 height 13
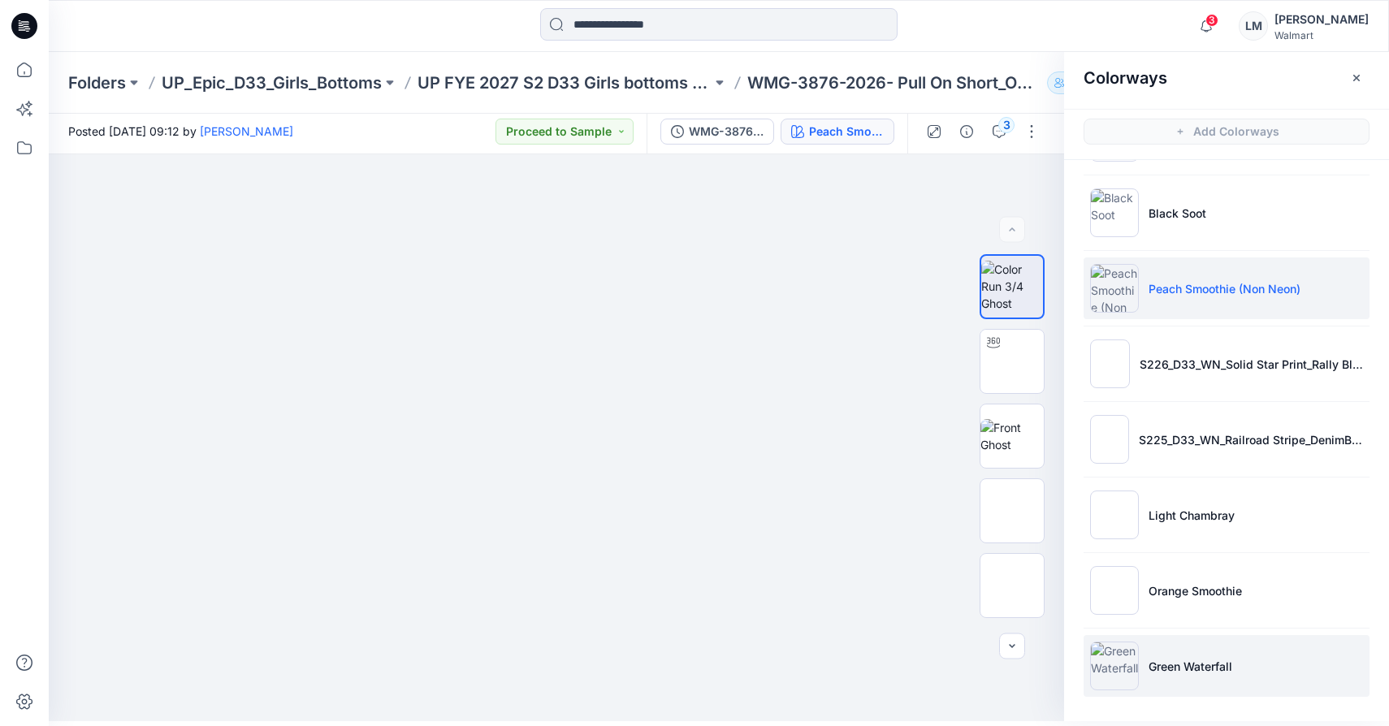
click at [1188, 674] on li "Green Waterfall" at bounding box center [1227, 666] width 286 height 62
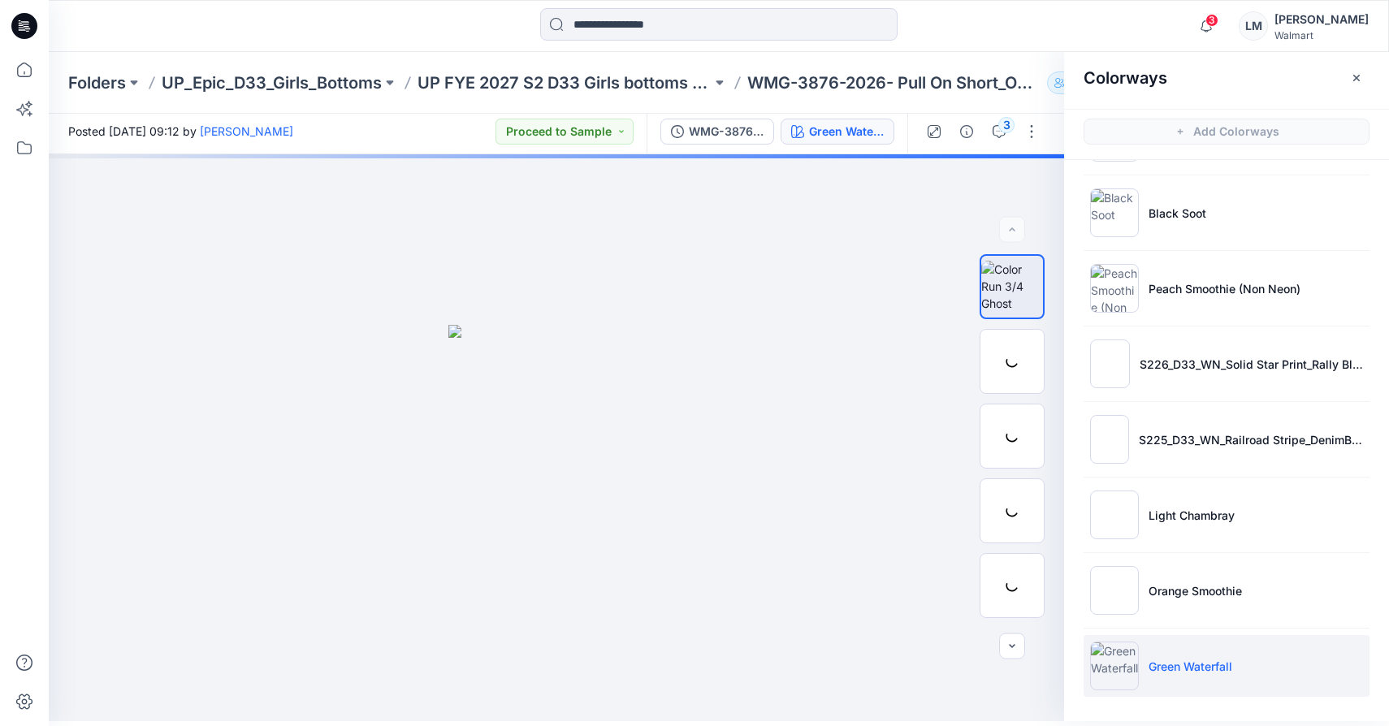
click at [1188, 673] on p "Green Waterfall" at bounding box center [1191, 666] width 84 height 17
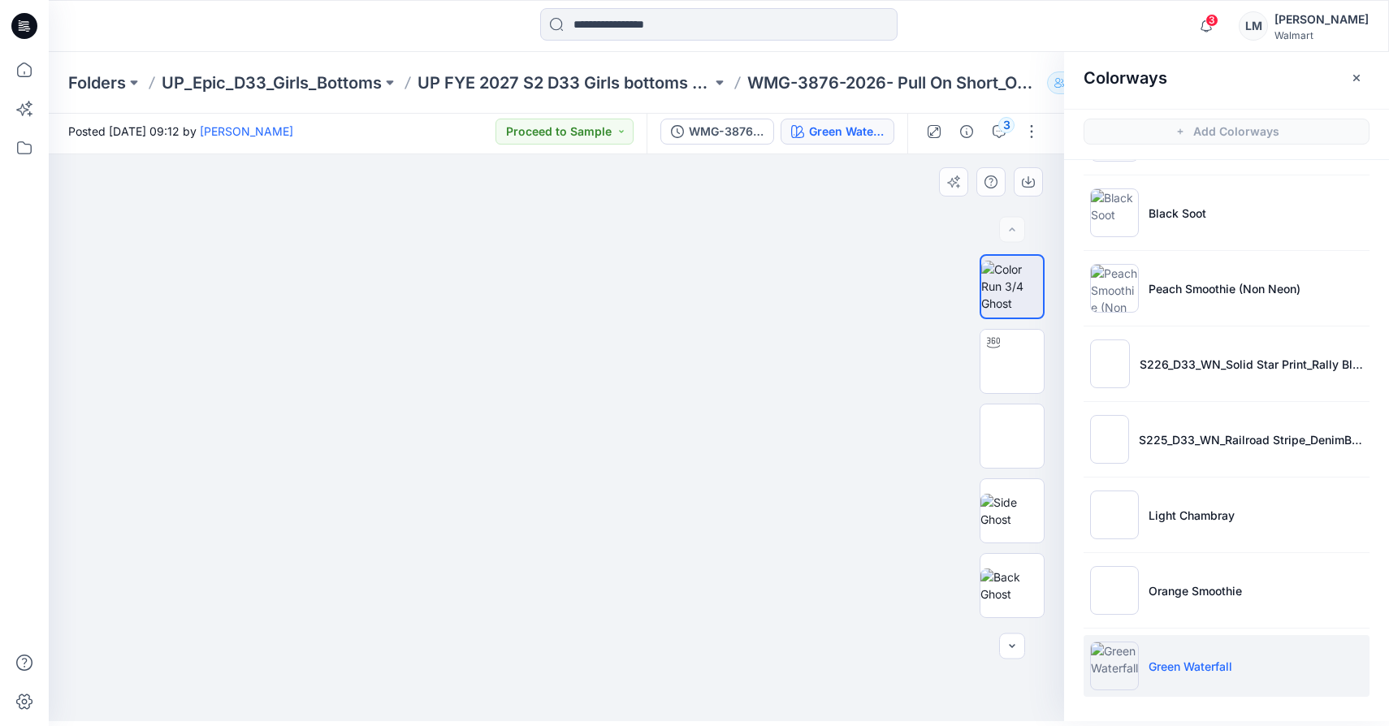
click at [1024, 165] on div at bounding box center [556, 437] width 1015 height 567
click at [1028, 176] on icon "button" at bounding box center [1028, 181] width 13 height 13
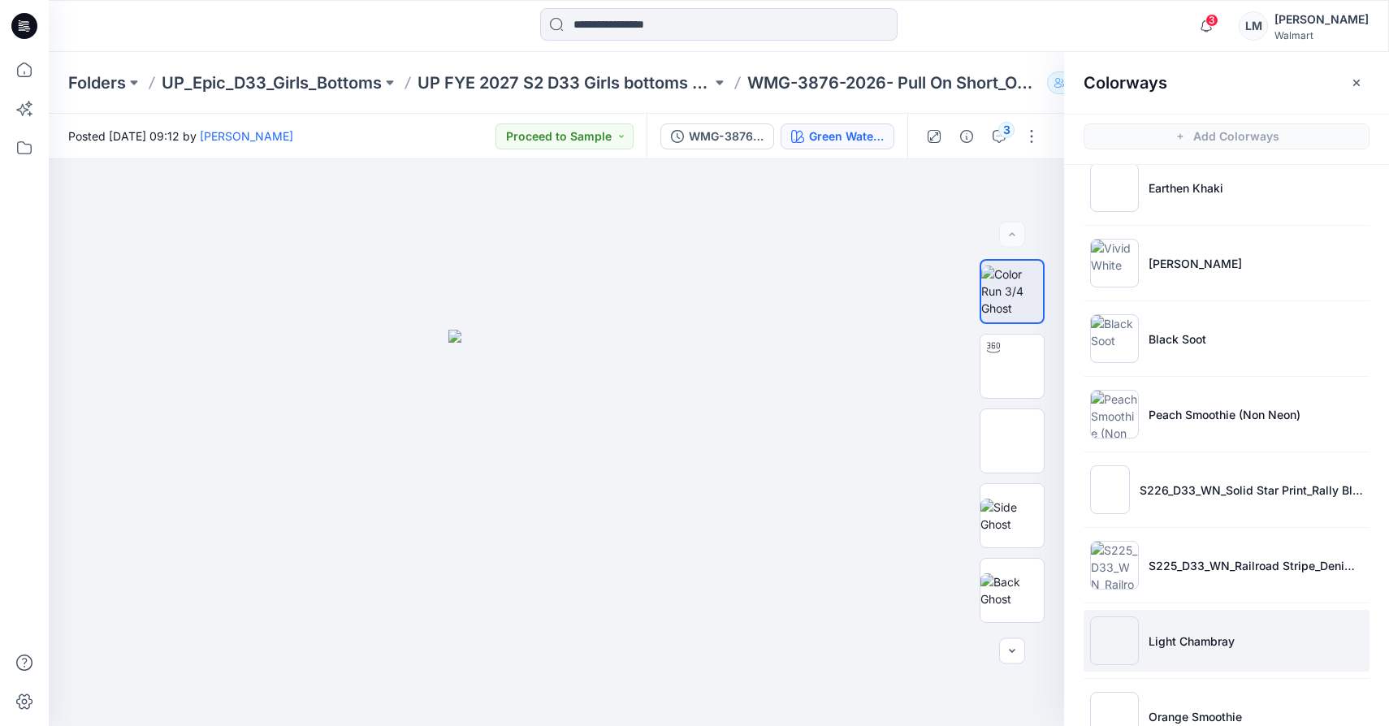
scroll to position [523, 0]
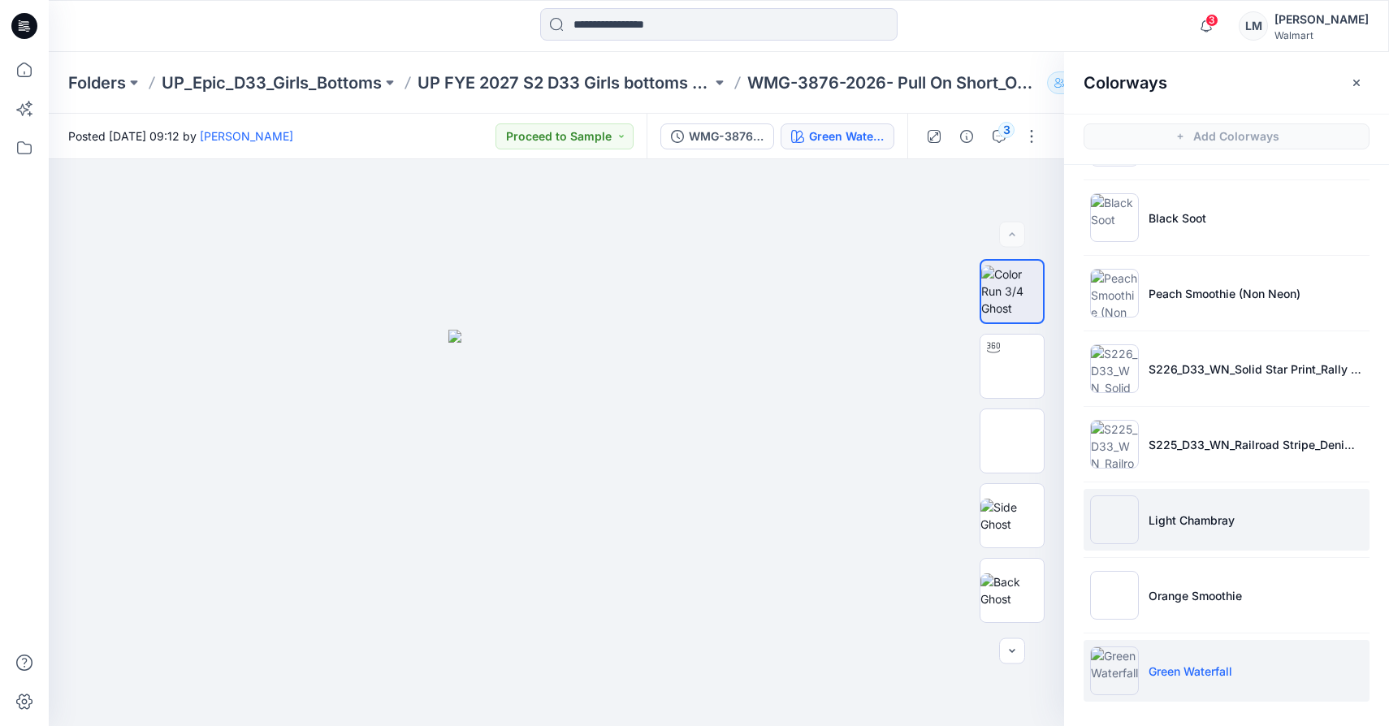
click at [1189, 526] on p "Light Chambray" at bounding box center [1192, 520] width 86 height 17
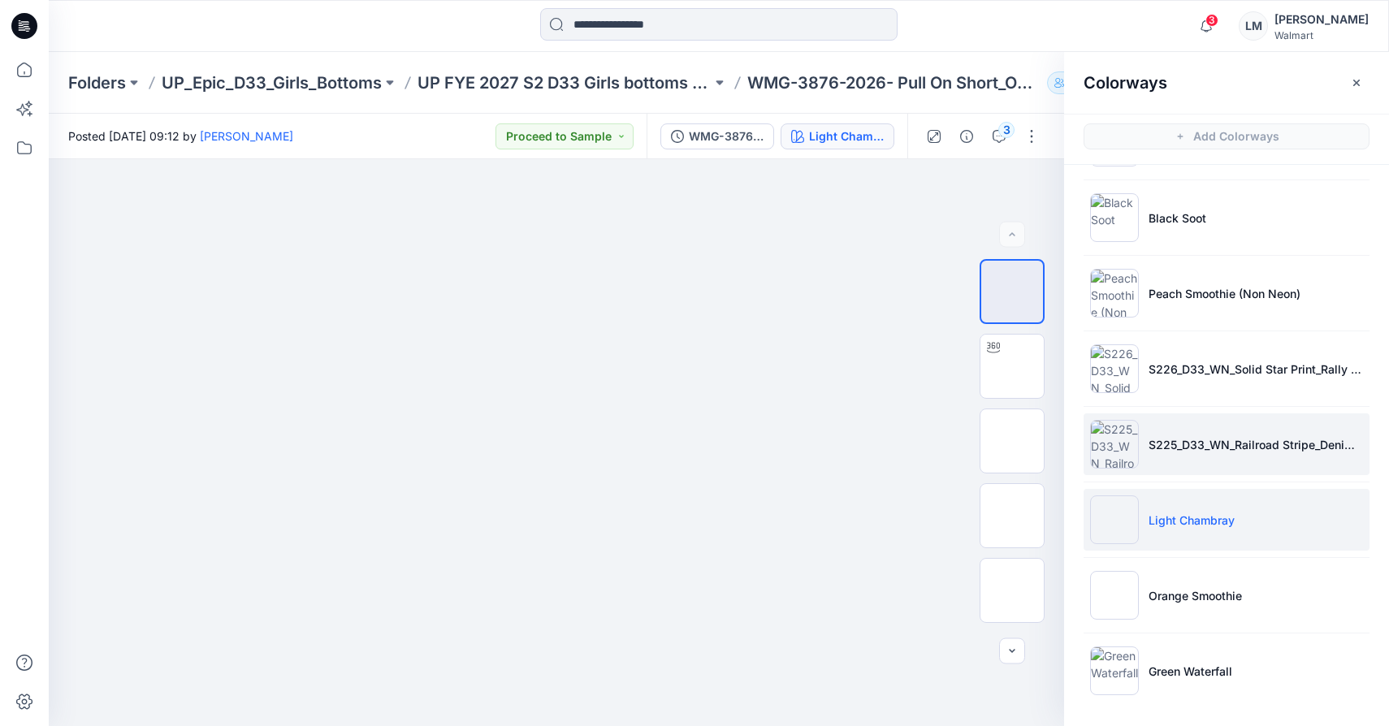
click at [1228, 433] on li "S225_D33_WN_Railroad Stripe_DenimBlue_G2288A" at bounding box center [1227, 444] width 286 height 62
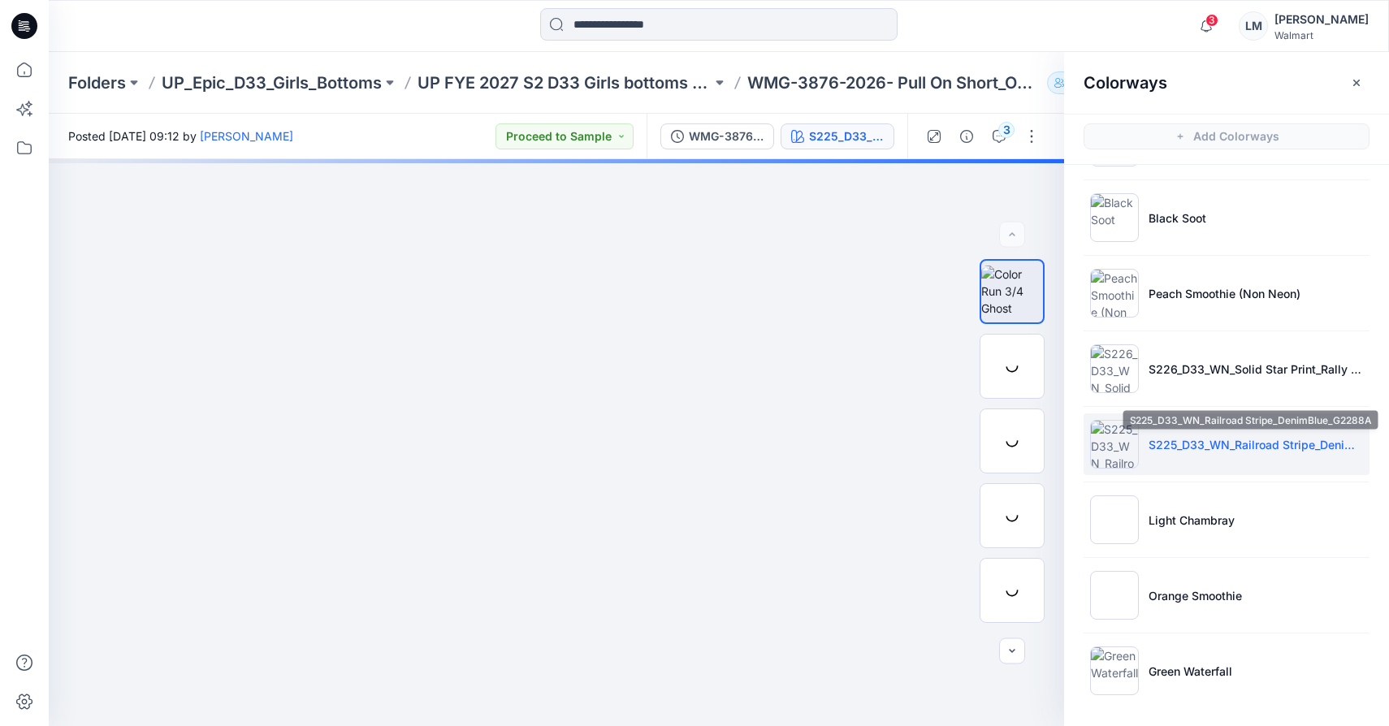
click at [1232, 448] on p "S225_D33_WN_Railroad Stripe_DenimBlue_G2288A" at bounding box center [1256, 444] width 214 height 17
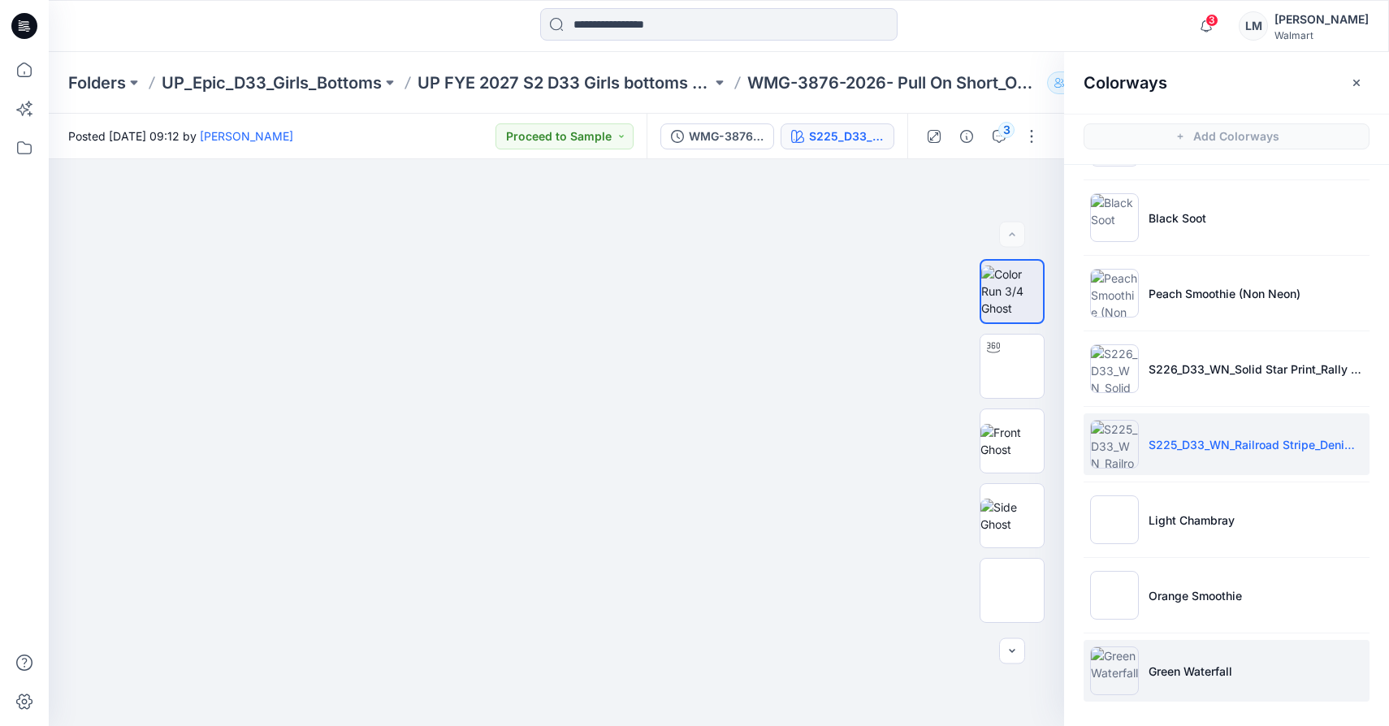
click at [1141, 677] on li "Green Waterfall" at bounding box center [1227, 671] width 286 height 62
